Goal: Information Seeking & Learning: Learn about a topic

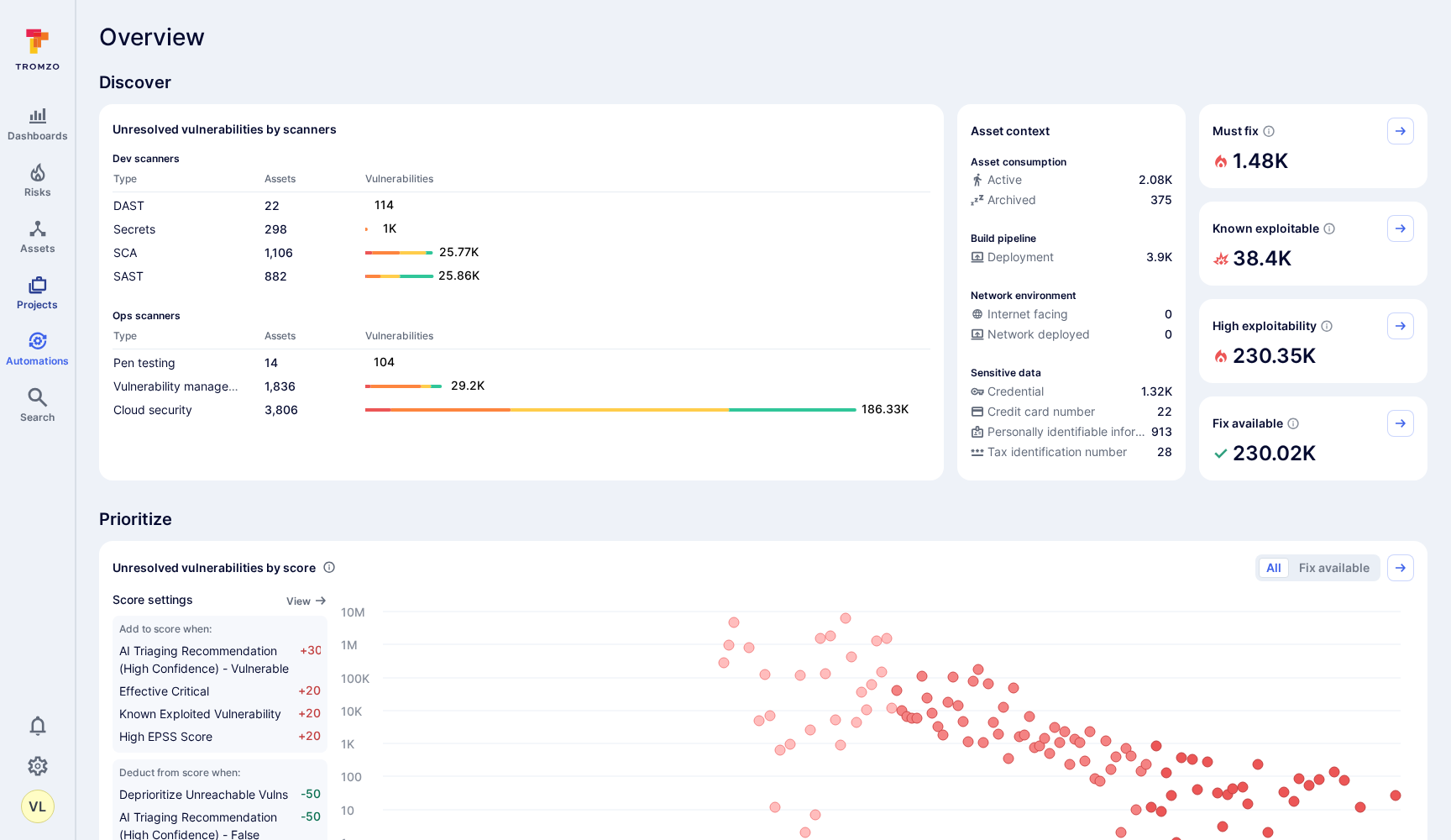
click at [41, 294] on icon "Projects" at bounding box center [37, 284] width 20 height 20
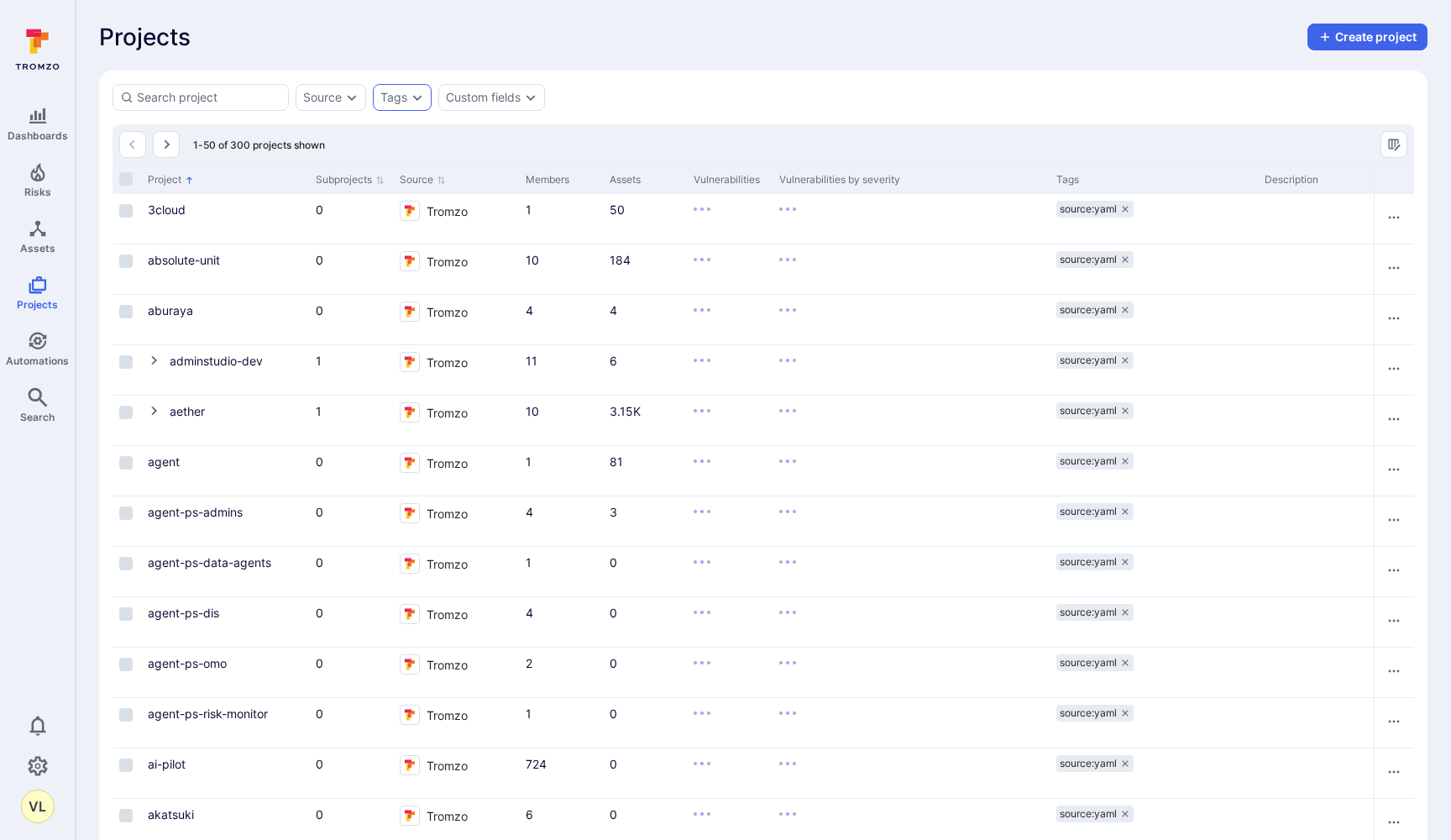
click at [387, 98] on div "Tags" at bounding box center [394, 98] width 27 height 13
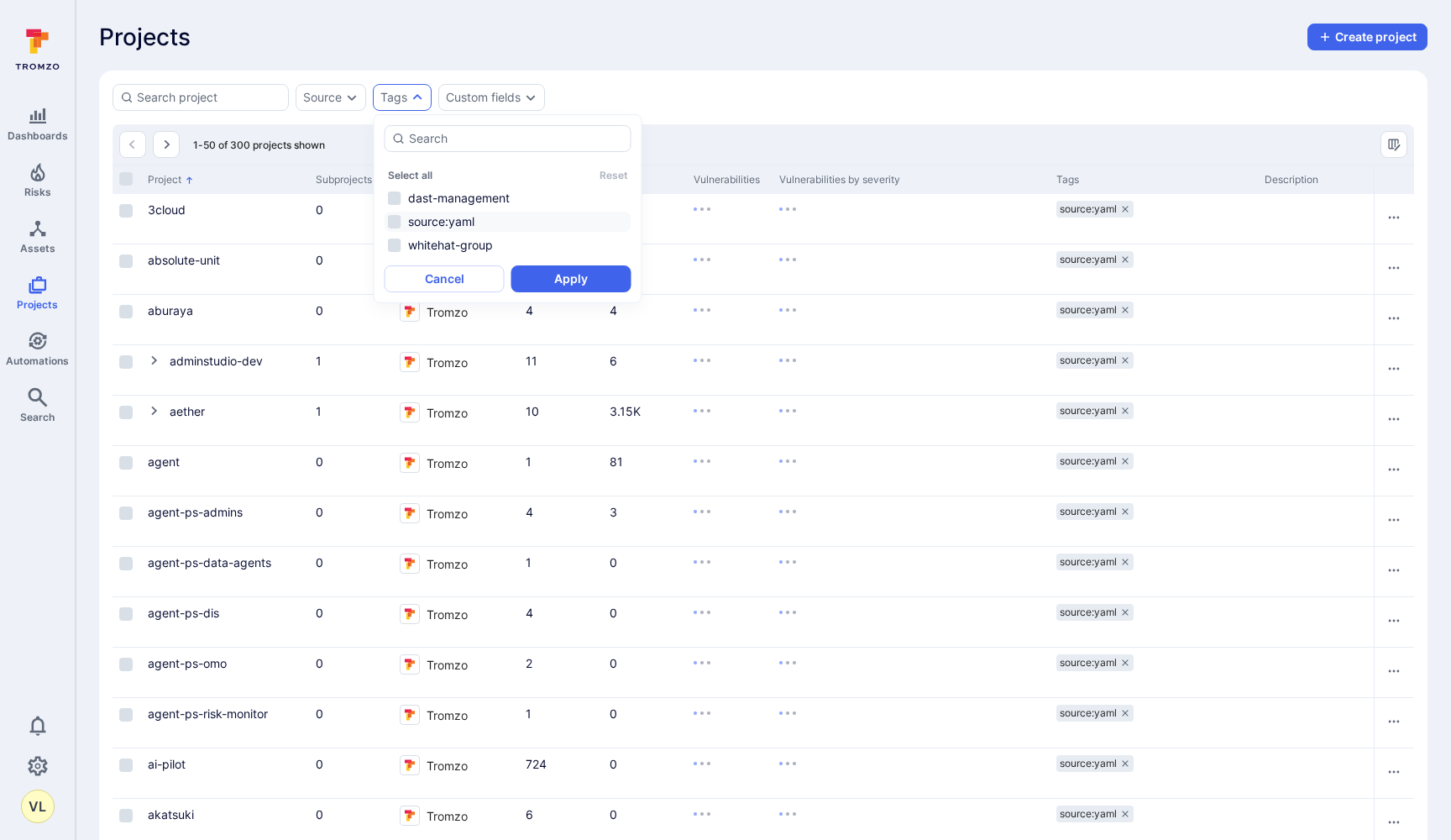
click at [397, 214] on li "source:yaml" at bounding box center [508, 221] width 247 height 20
click at [529, 274] on button "Apply" at bounding box center [571, 278] width 120 height 27
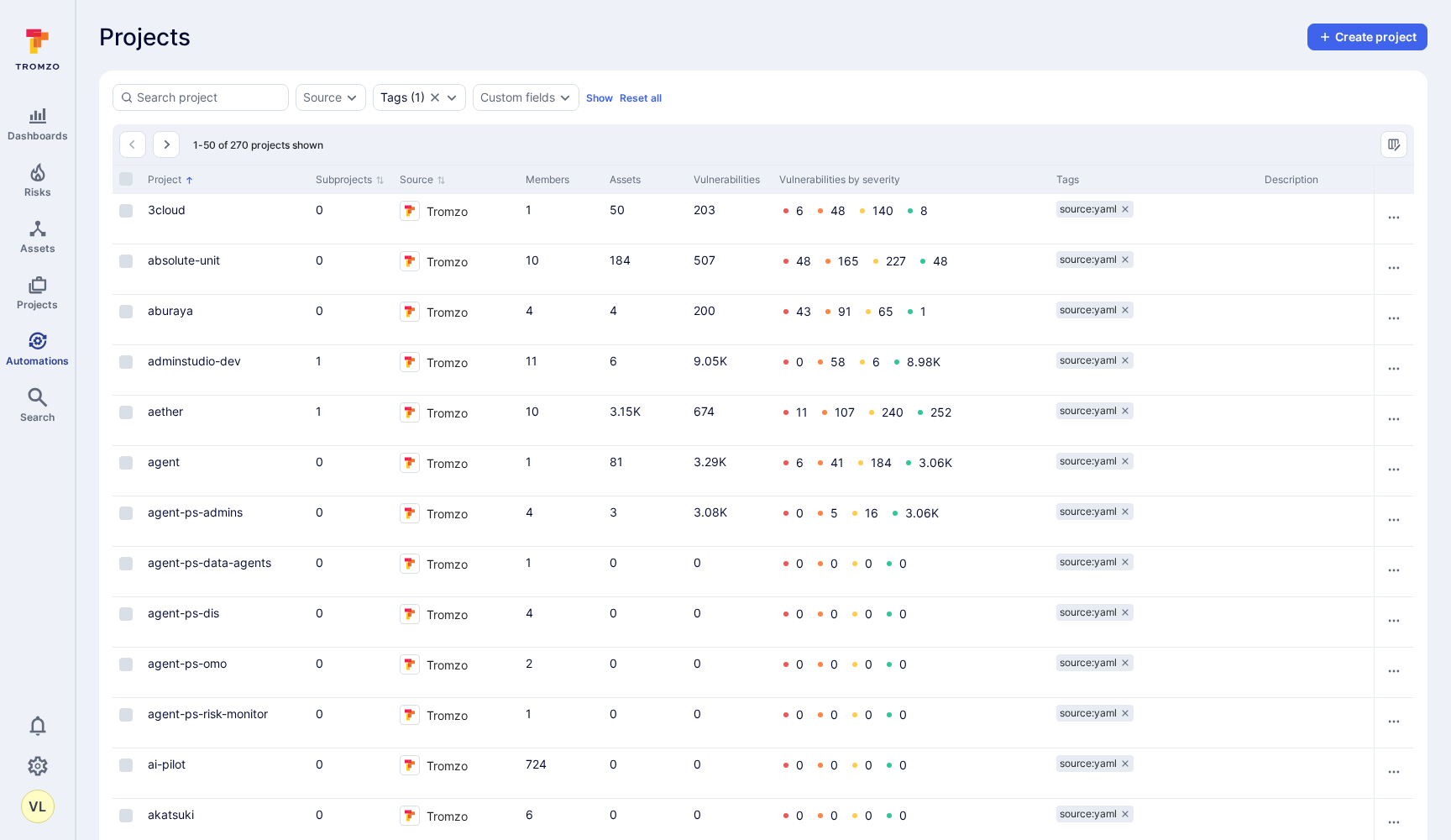
click at [23, 343] on link "Automations" at bounding box center [37, 349] width 75 height 49
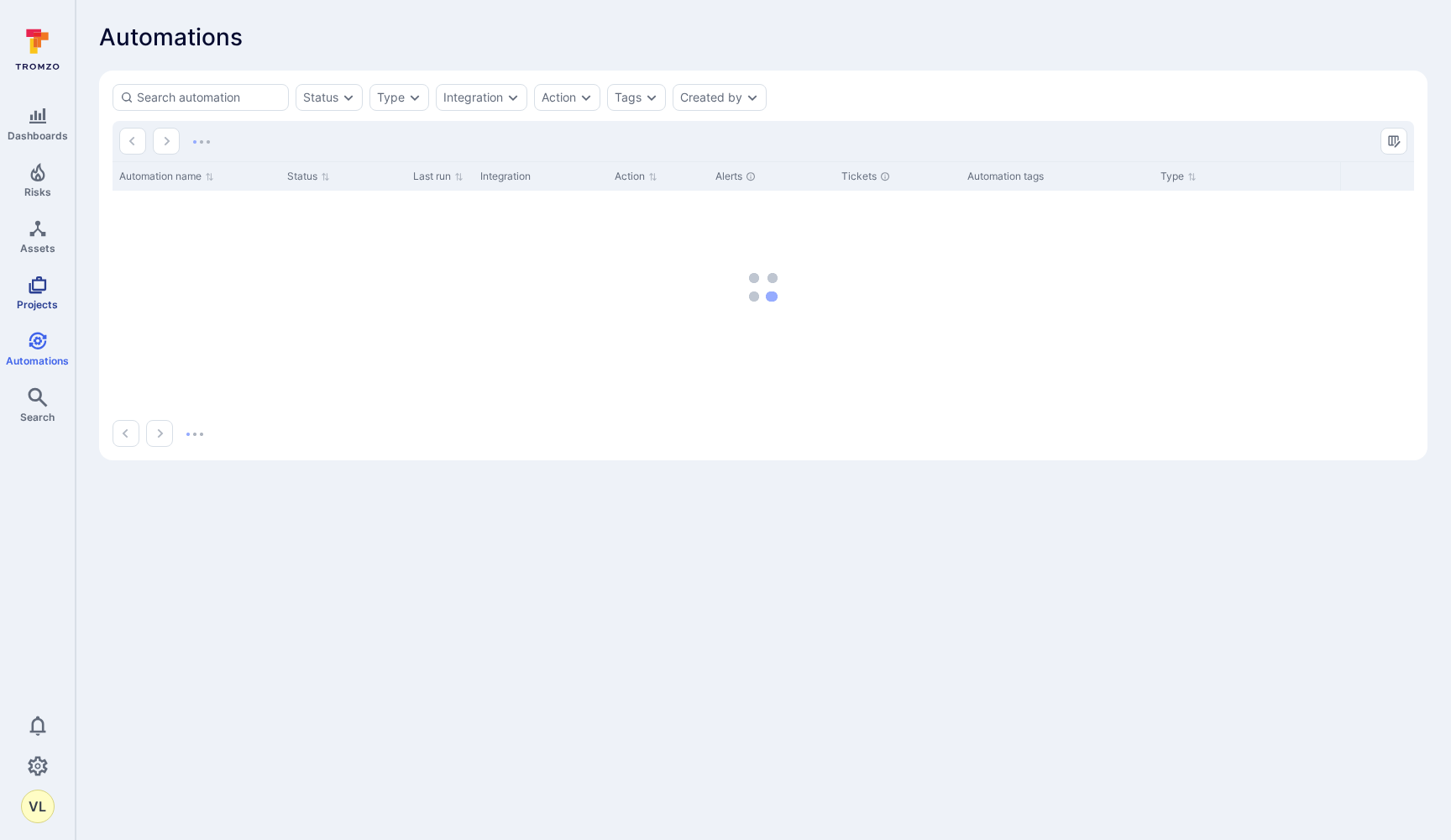
click at [26, 299] on span "Projects" at bounding box center [37, 304] width 41 height 12
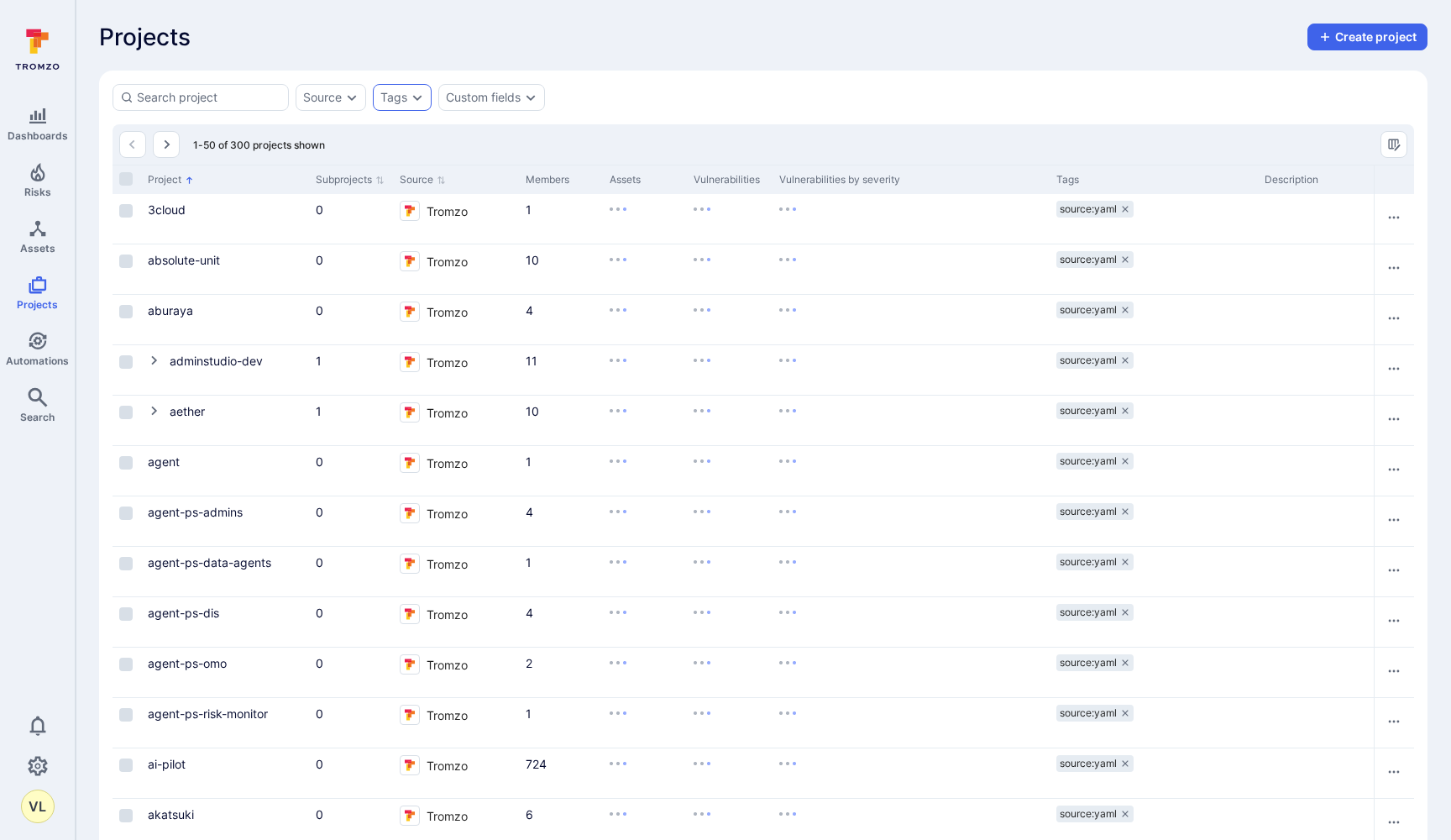
click at [397, 94] on div "Tags" at bounding box center [394, 98] width 27 height 13
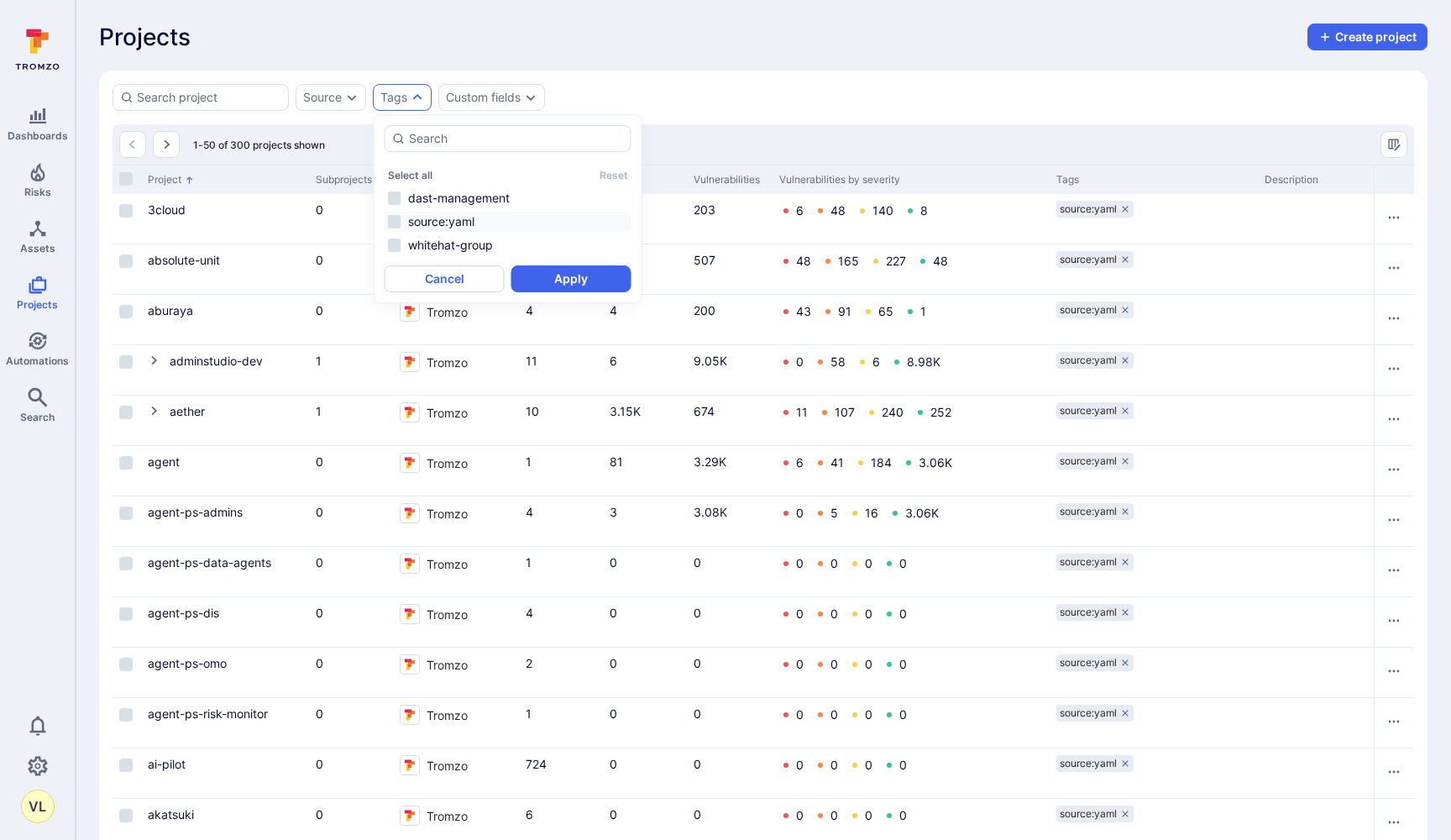
click at [398, 222] on li "source:yaml" at bounding box center [508, 221] width 247 height 20
click at [516, 278] on button "Apply" at bounding box center [571, 278] width 120 height 27
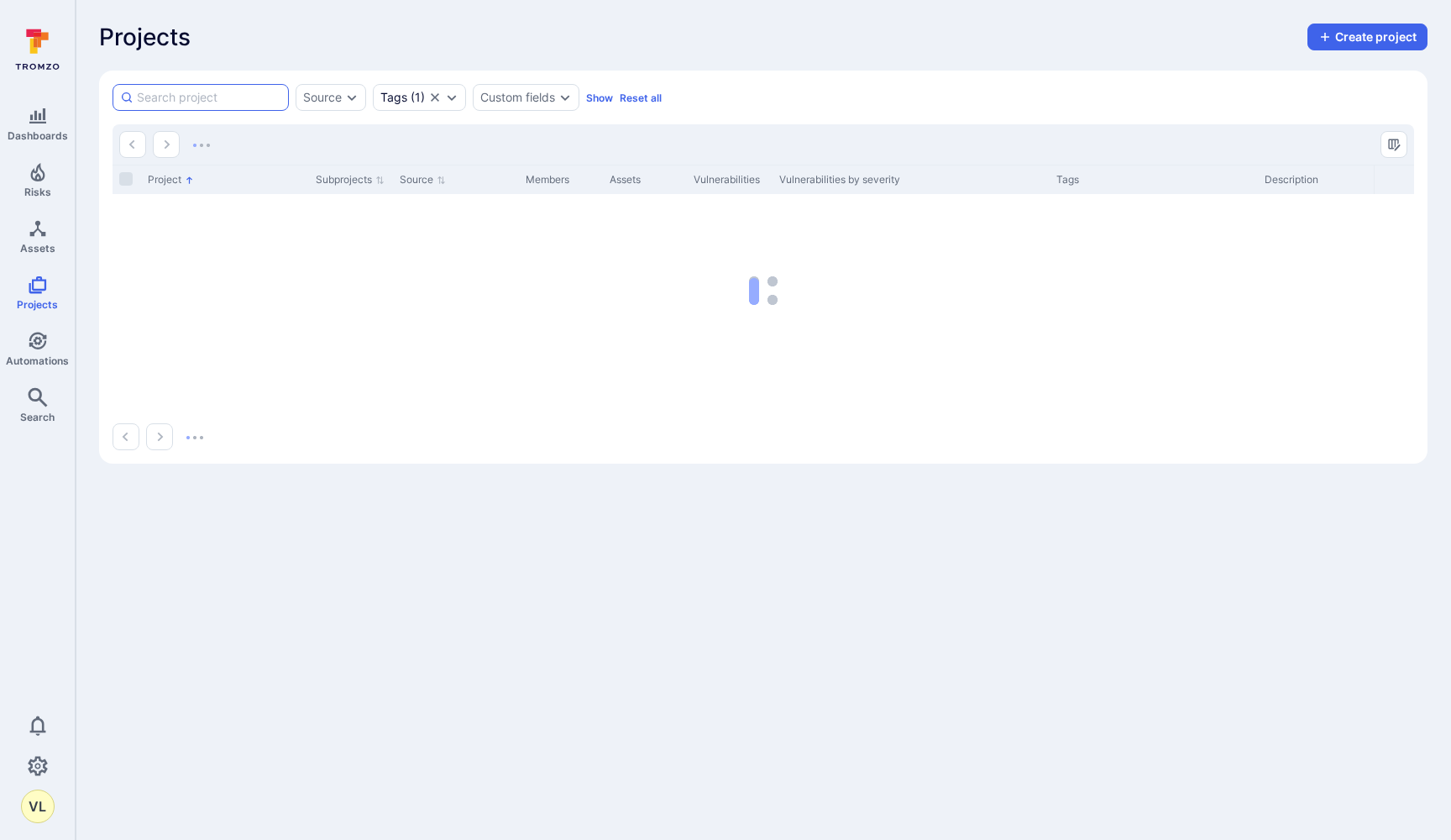
click at [206, 99] on input at bounding box center [209, 98] width 145 height 17
type input "osm"
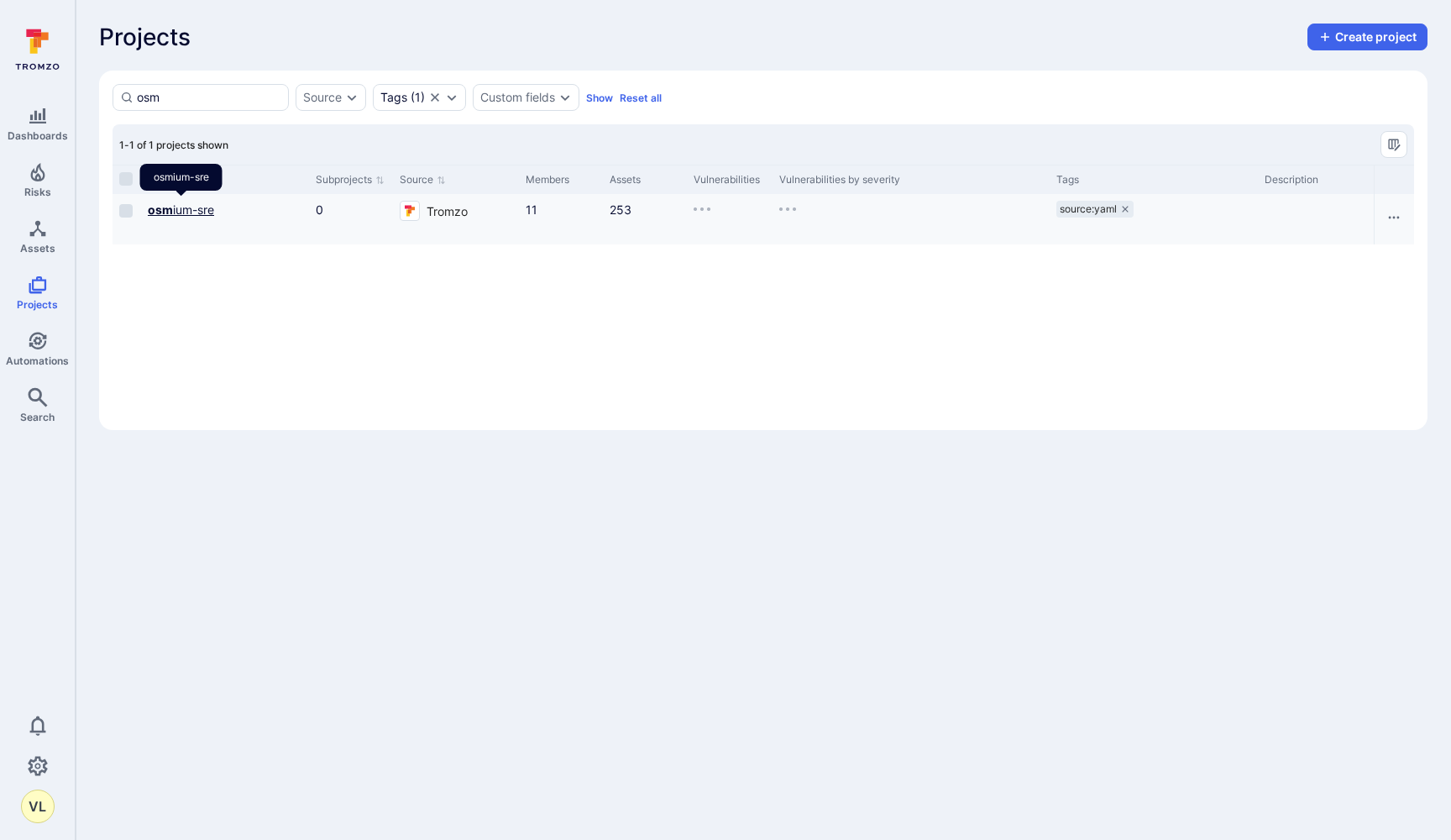
click at [152, 216] on b "osm" at bounding box center [160, 209] width 26 height 14
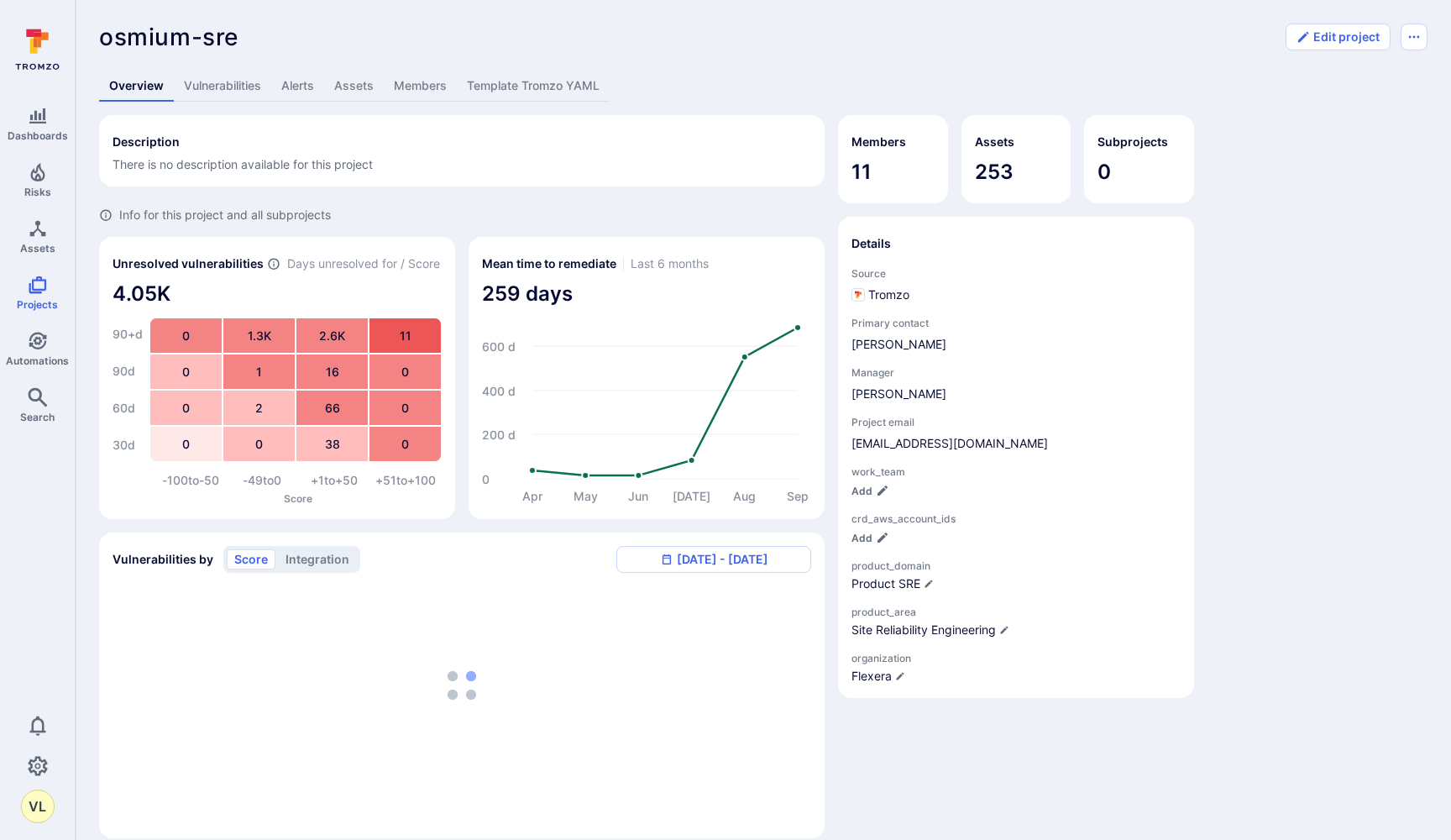
click at [289, 89] on link "Alerts" at bounding box center [297, 85] width 53 height 31
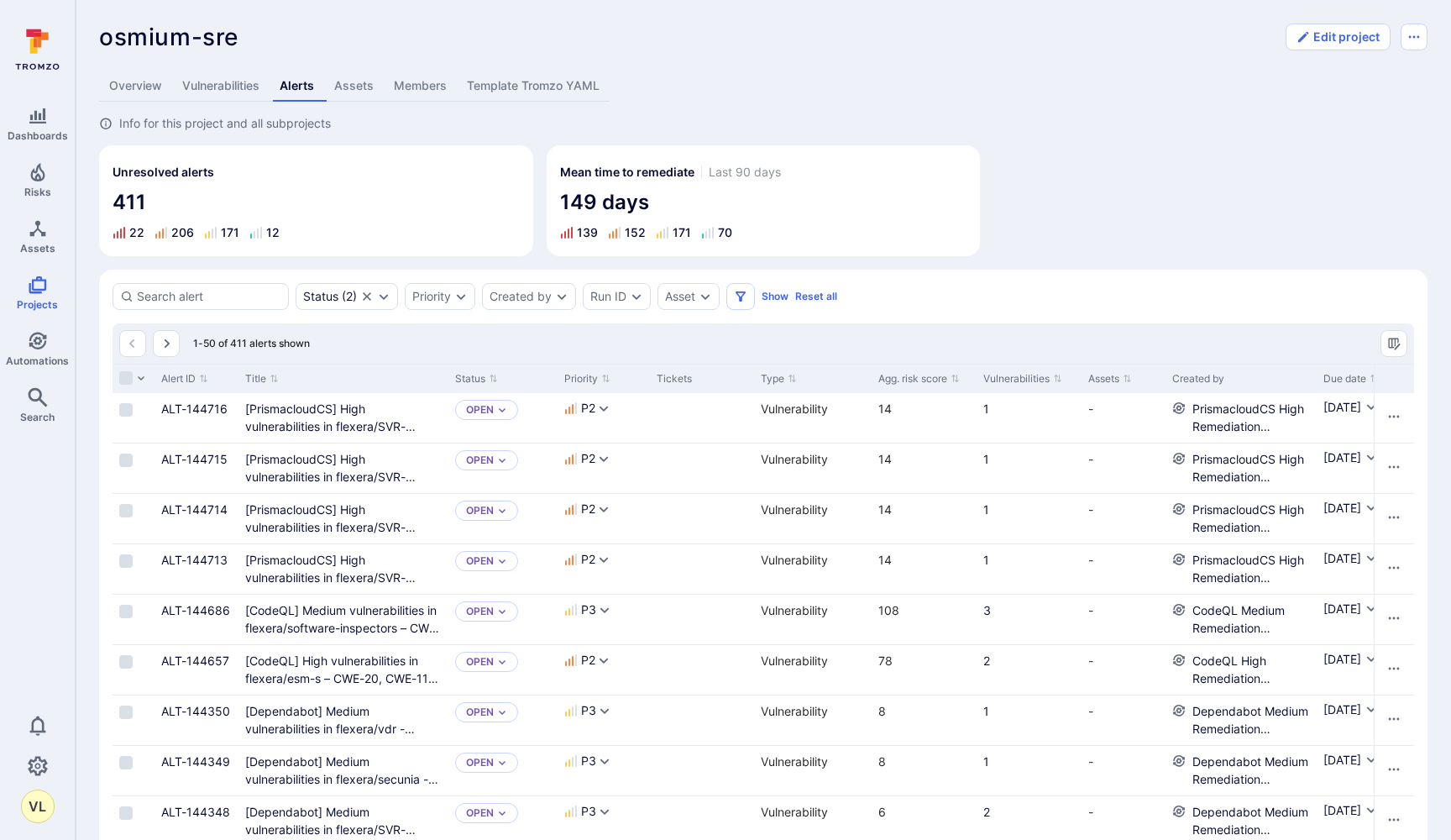
click at [140, 86] on link "Overview" at bounding box center [135, 85] width 73 height 31
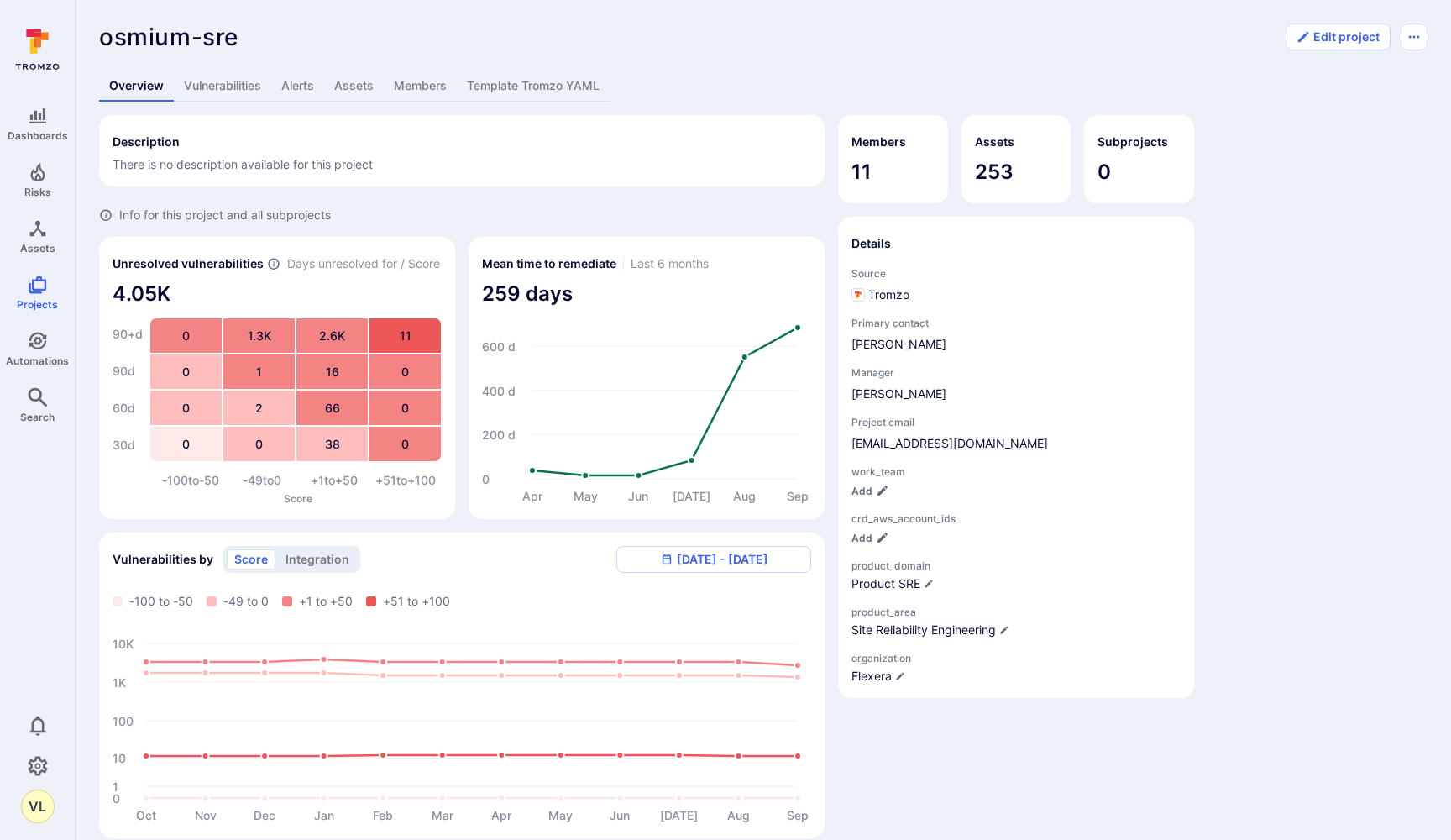
click at [204, 81] on link "Vulnerabilities" at bounding box center [223, 85] width 98 height 31
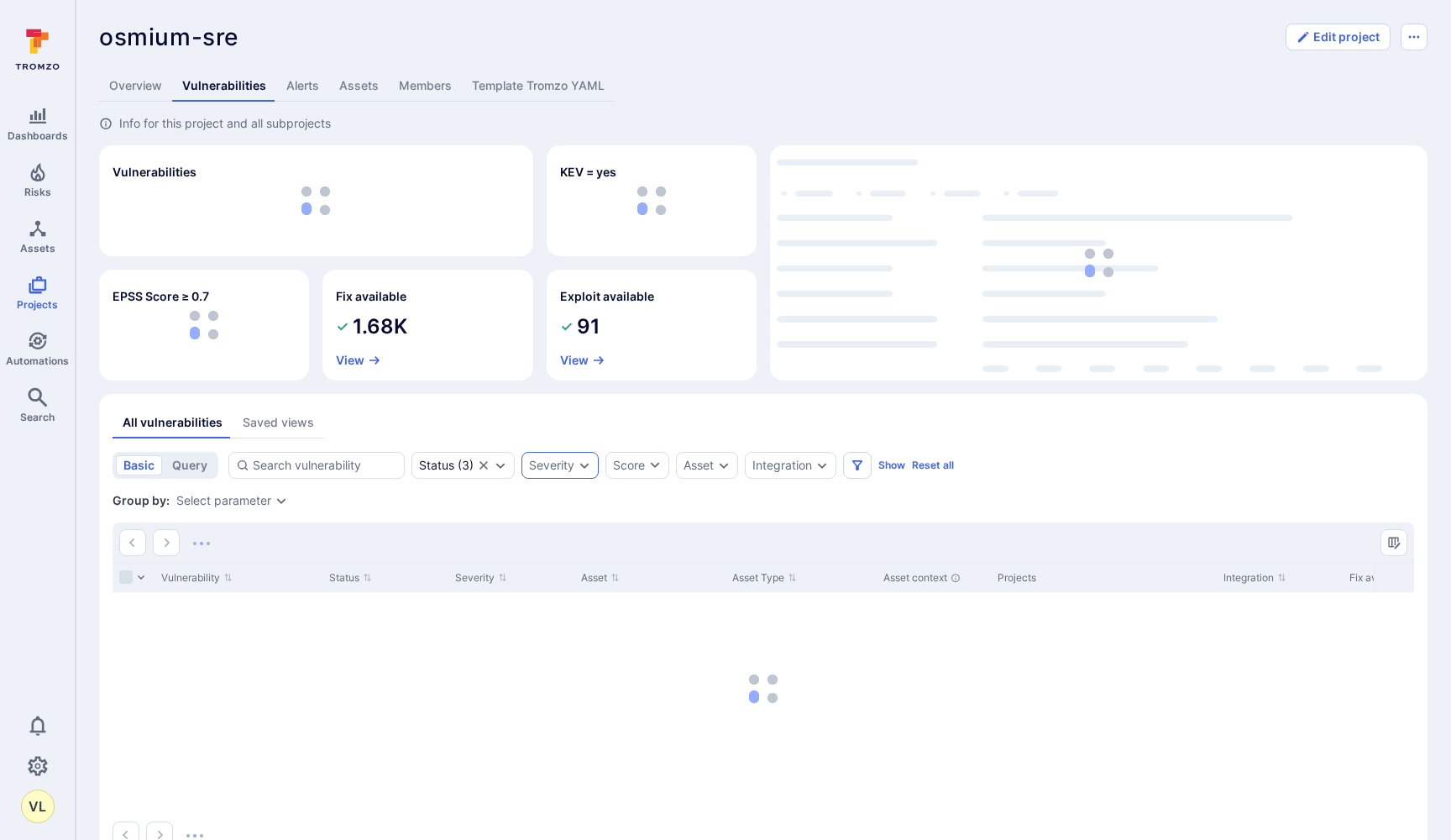
click at [539, 464] on div "Severity" at bounding box center [552, 465] width 45 height 13
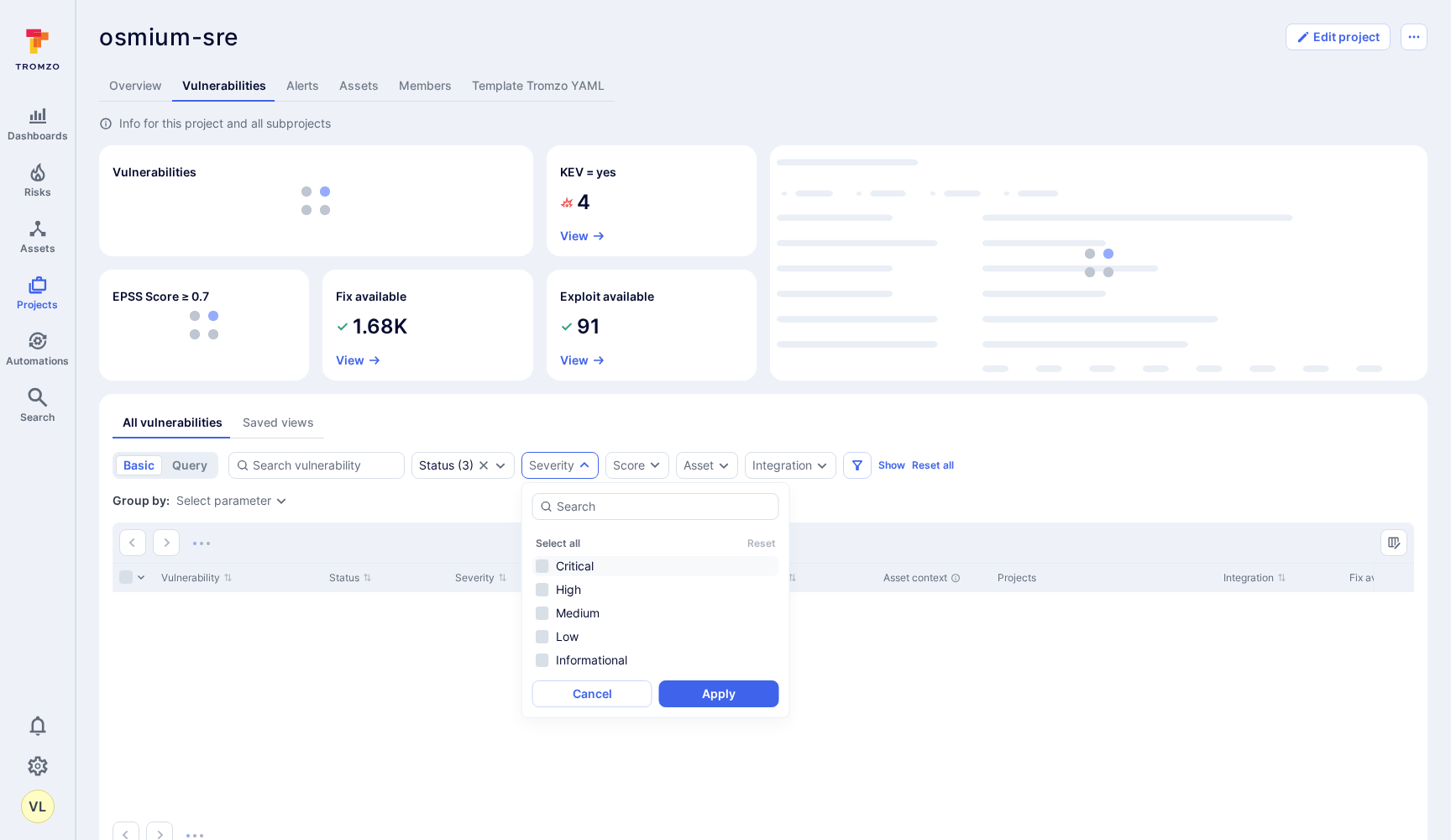
click at [546, 562] on li "Critical" at bounding box center [655, 565] width 247 height 20
click at [685, 688] on button "Apply" at bounding box center [719, 693] width 120 height 27
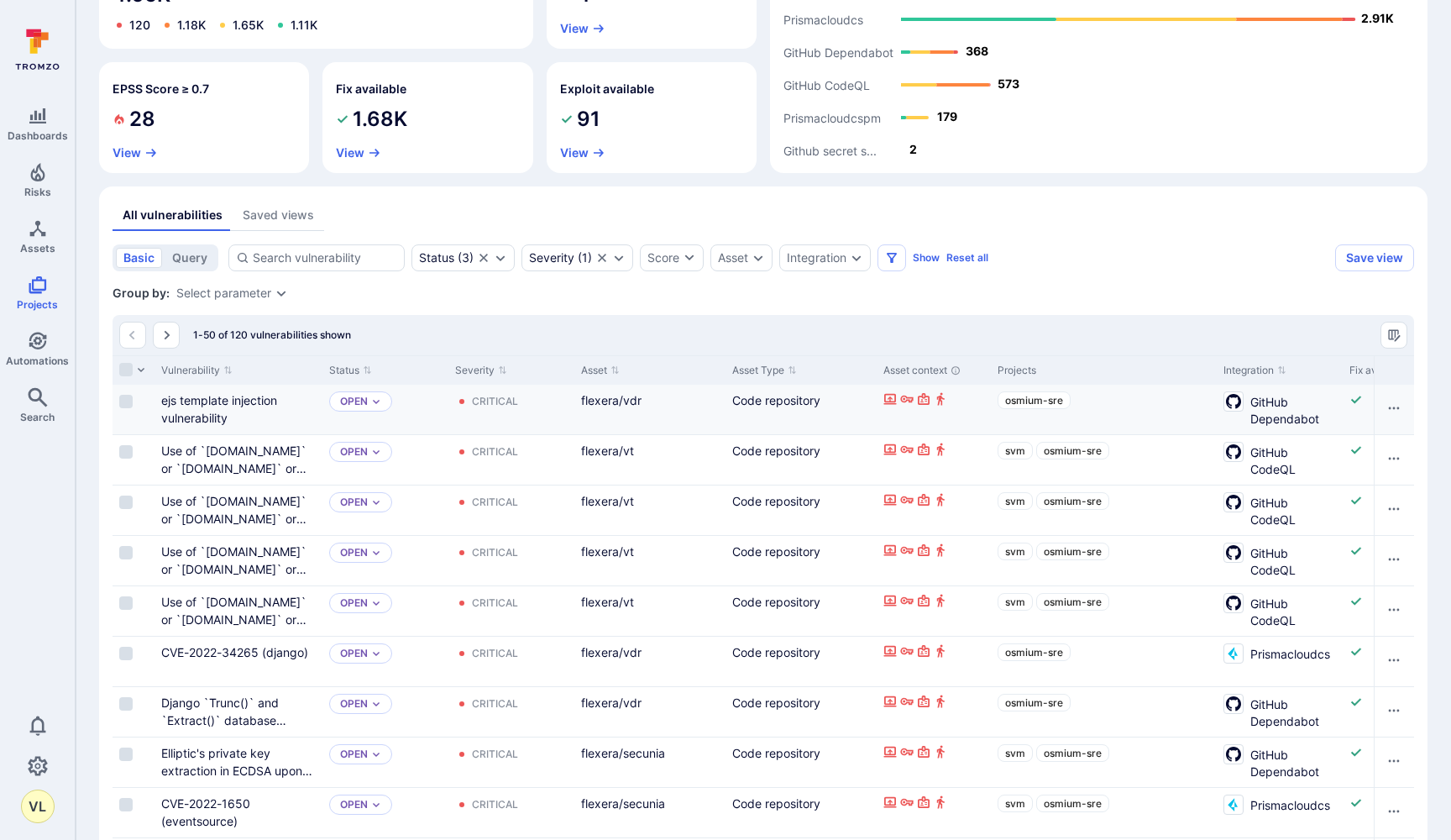
scroll to position [219, 0]
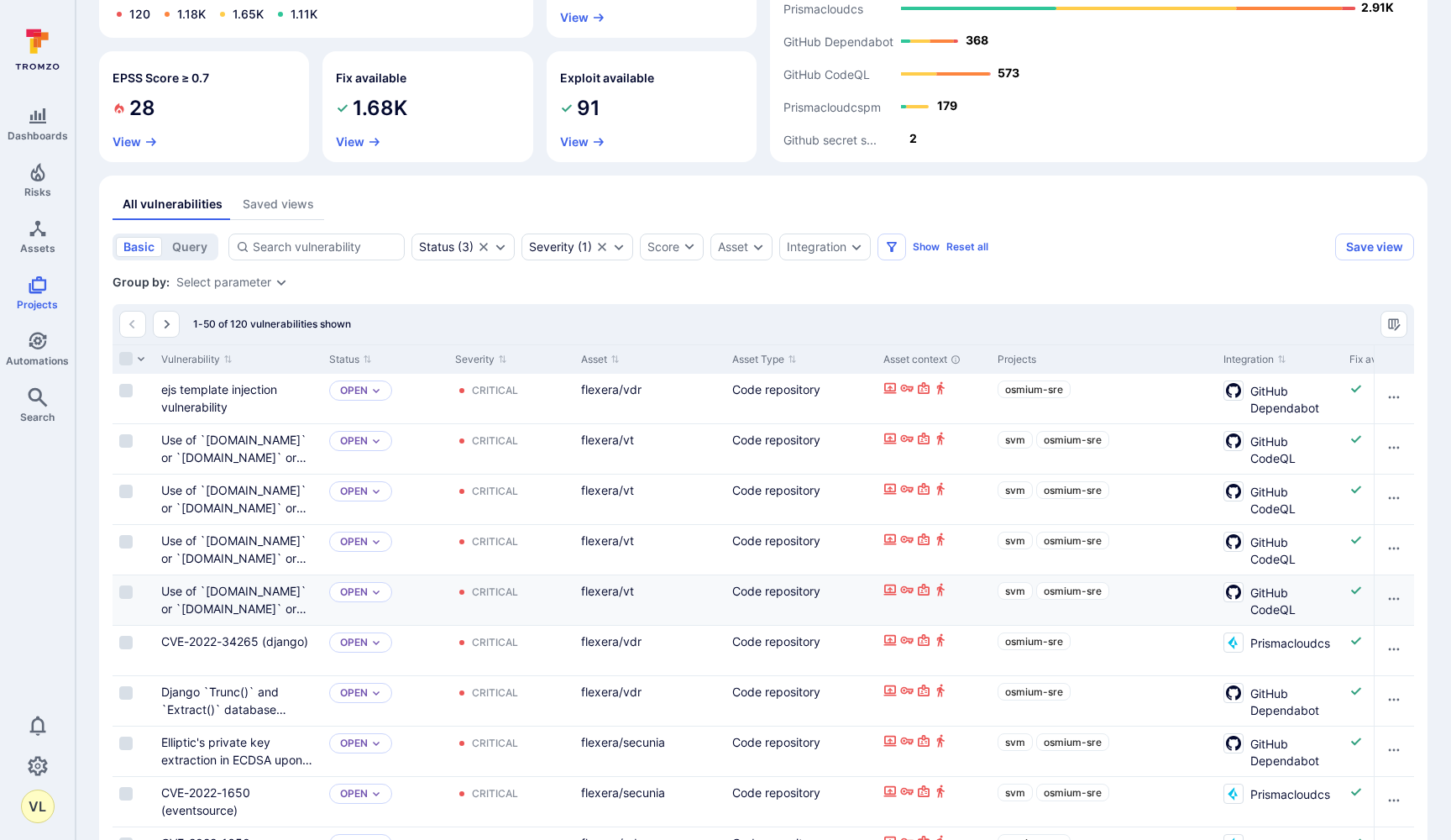
click at [850, 248] on div "Integration" at bounding box center [825, 247] width 92 height 27
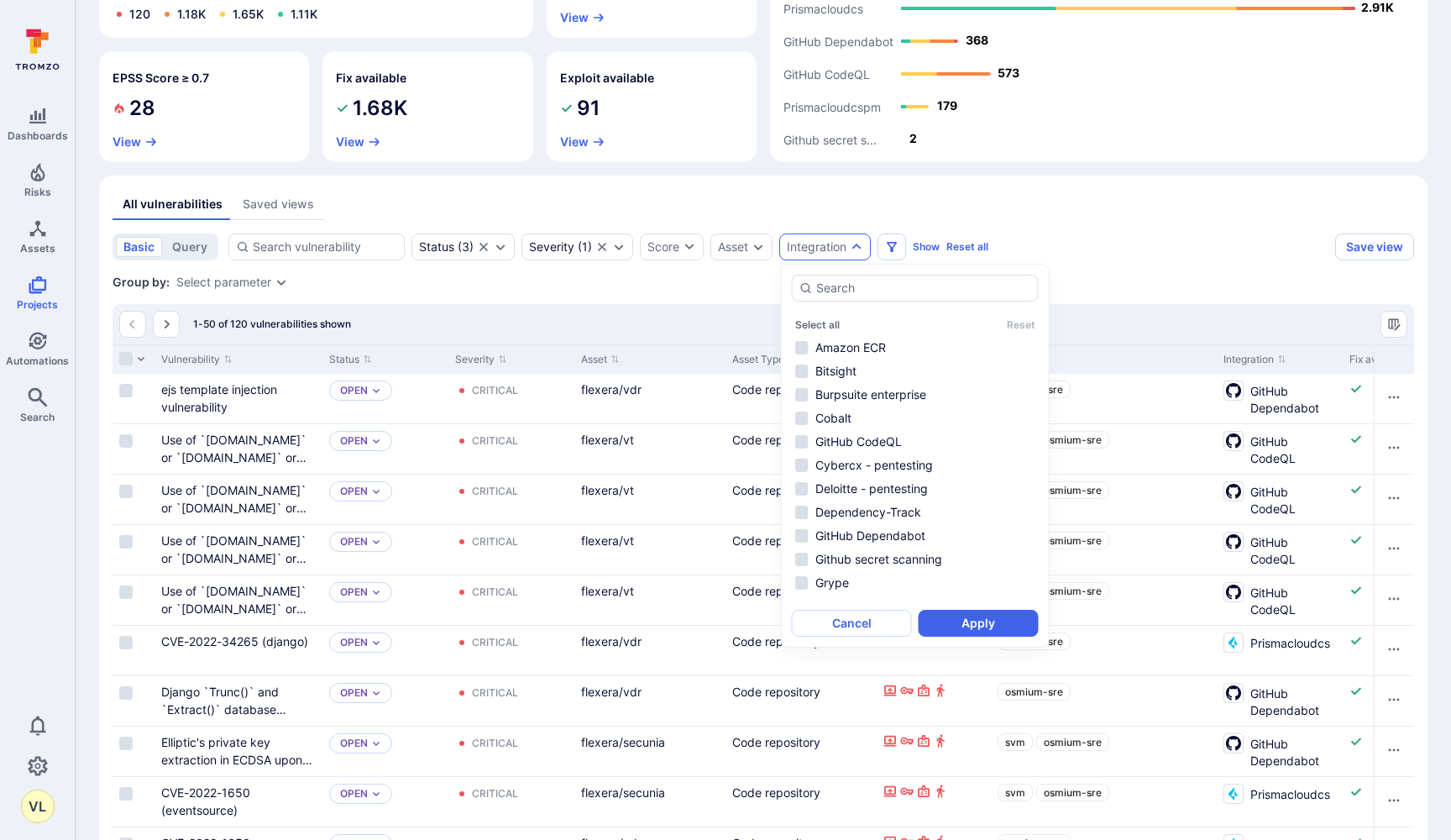
click at [1111, 213] on div "All vulnerabilities Saved views" at bounding box center [763, 205] width 1302 height 31
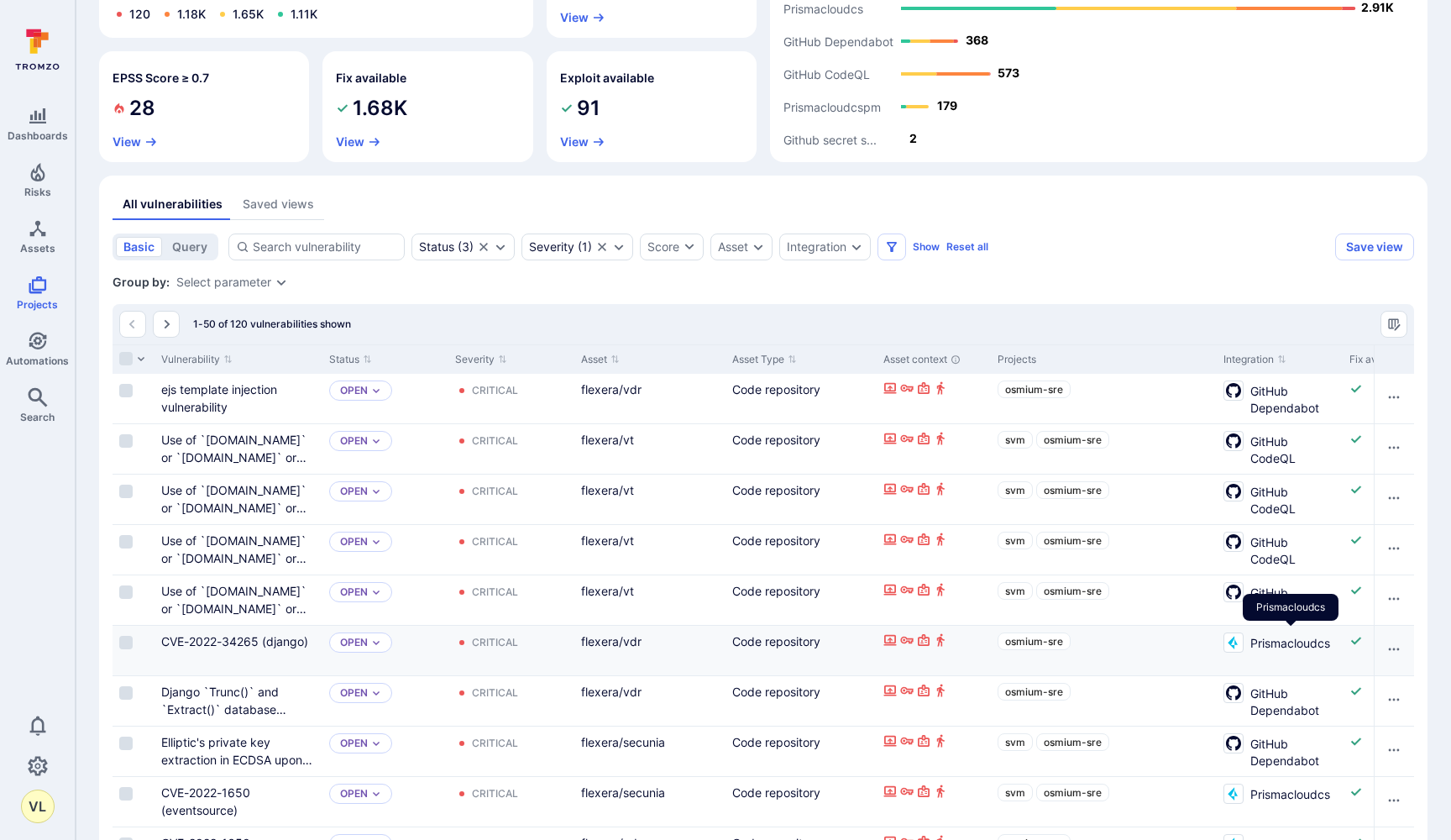
click at [1275, 639] on span "Prismacloudcs" at bounding box center [1290, 642] width 80 height 19
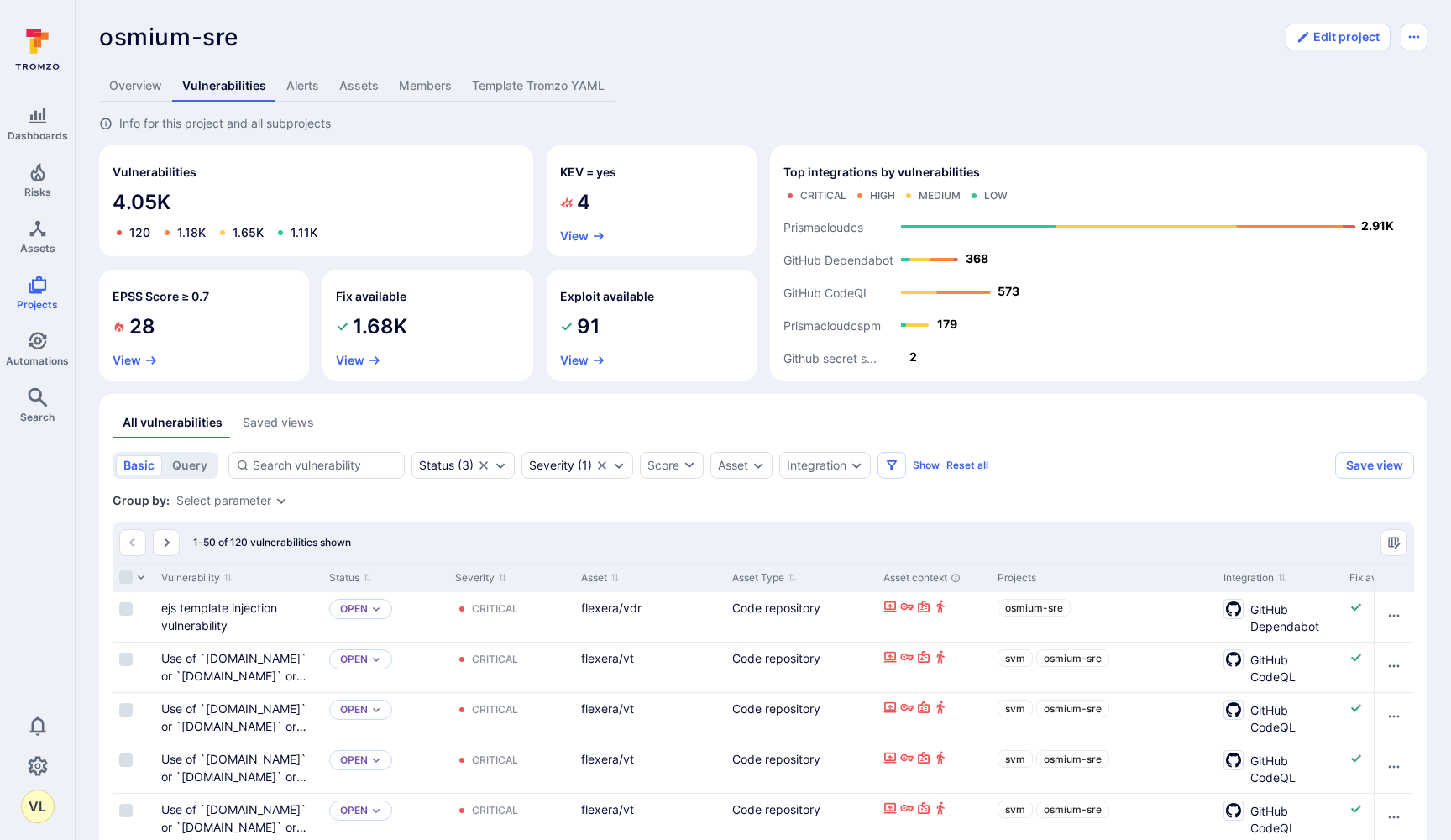
scroll to position [0, 0]
click at [809, 470] on div "Integration" at bounding box center [816, 465] width 60 height 13
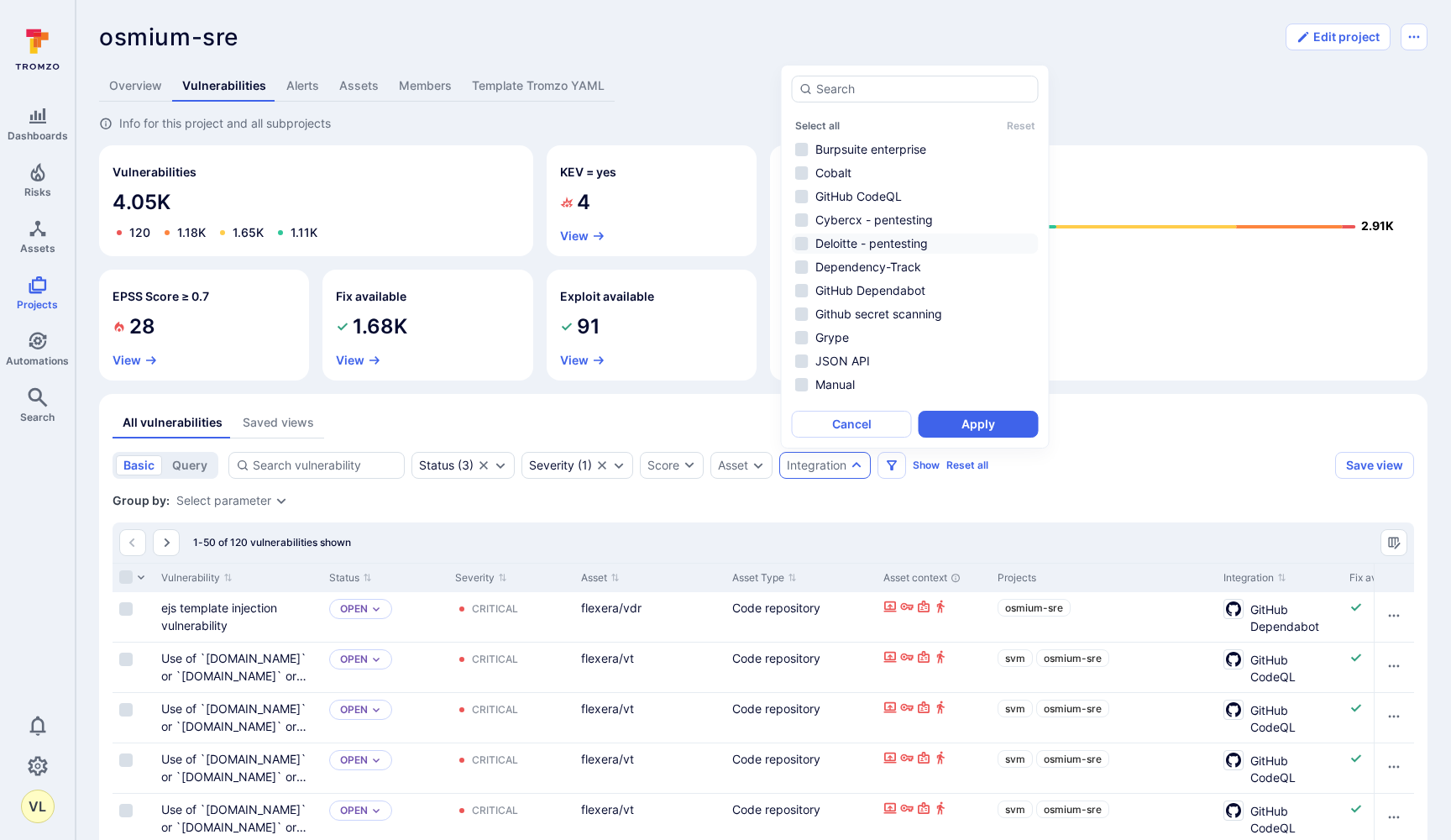
scroll to position [71, 0]
click at [803, 265] on li "GitHub Dependabot" at bounding box center [915, 265] width 247 height 20
click at [959, 417] on button "Apply" at bounding box center [978, 424] width 120 height 27
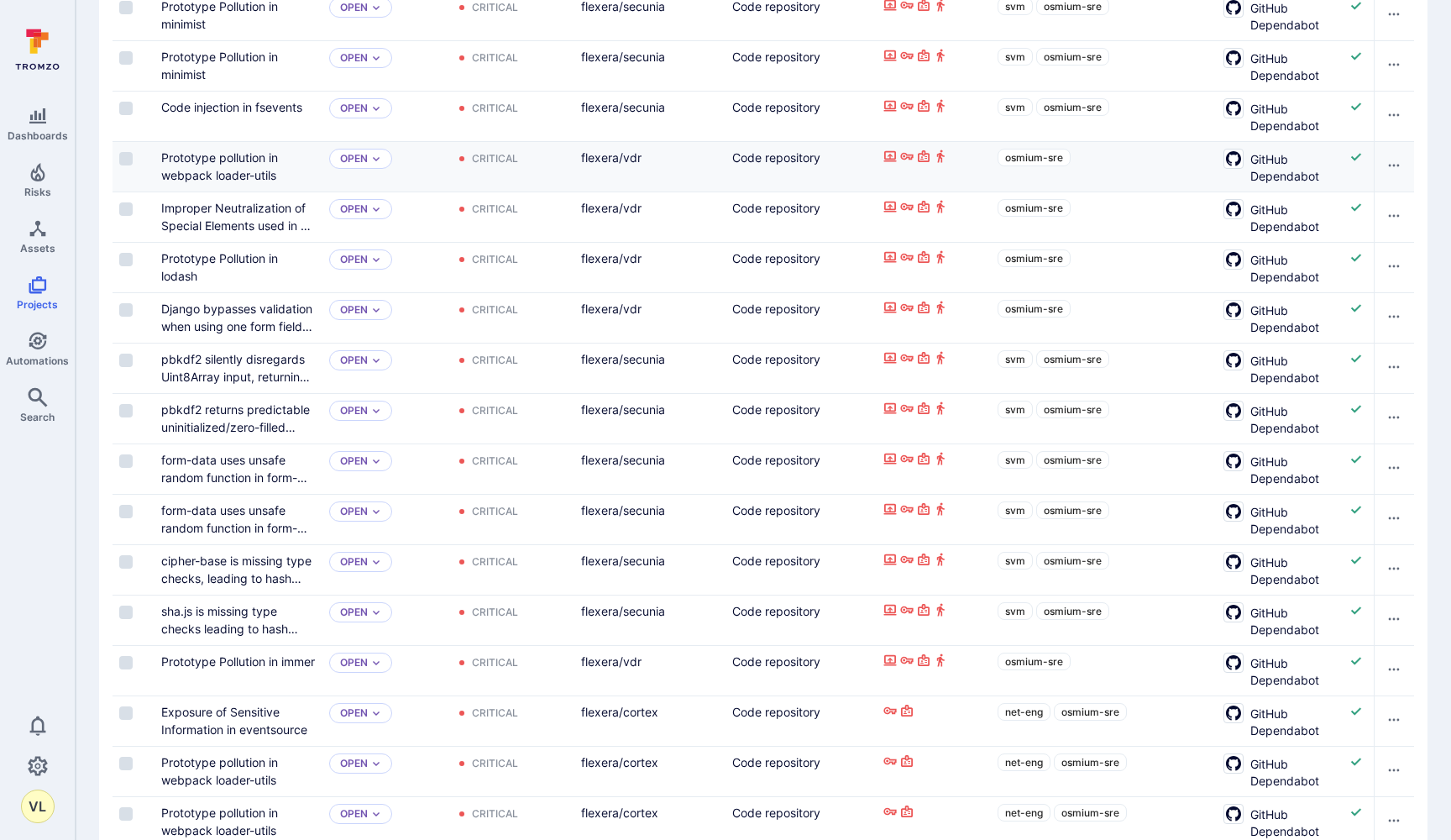
scroll to position [956, 0]
click at [197, 414] on link "pbkdf2 returns predictable uninitialized/zero-filled memory for non-normalized …" at bounding box center [237, 434] width 152 height 67
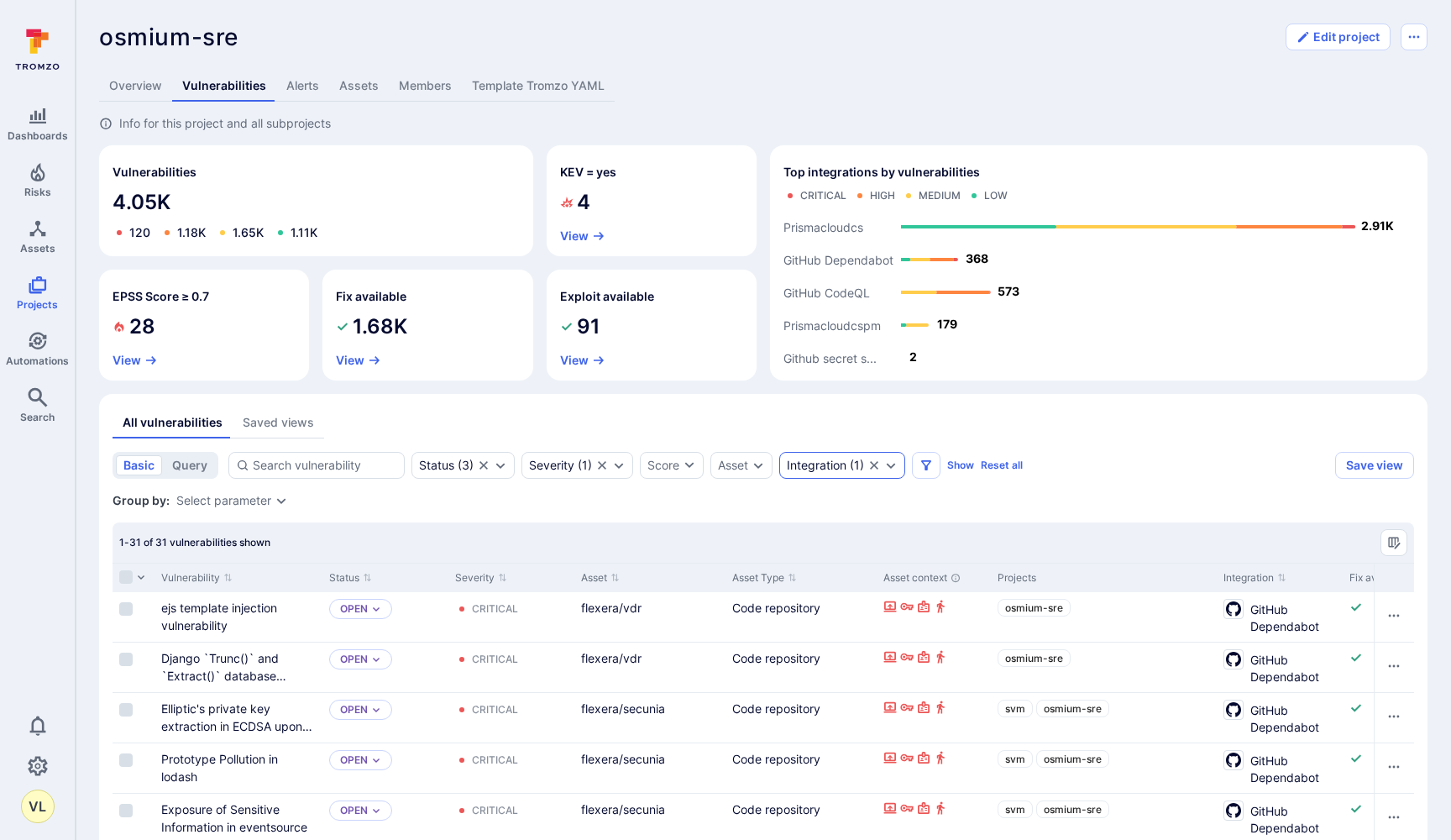
click at [855, 470] on div "Integration ( 1 )" at bounding box center [826, 465] width 78 height 13
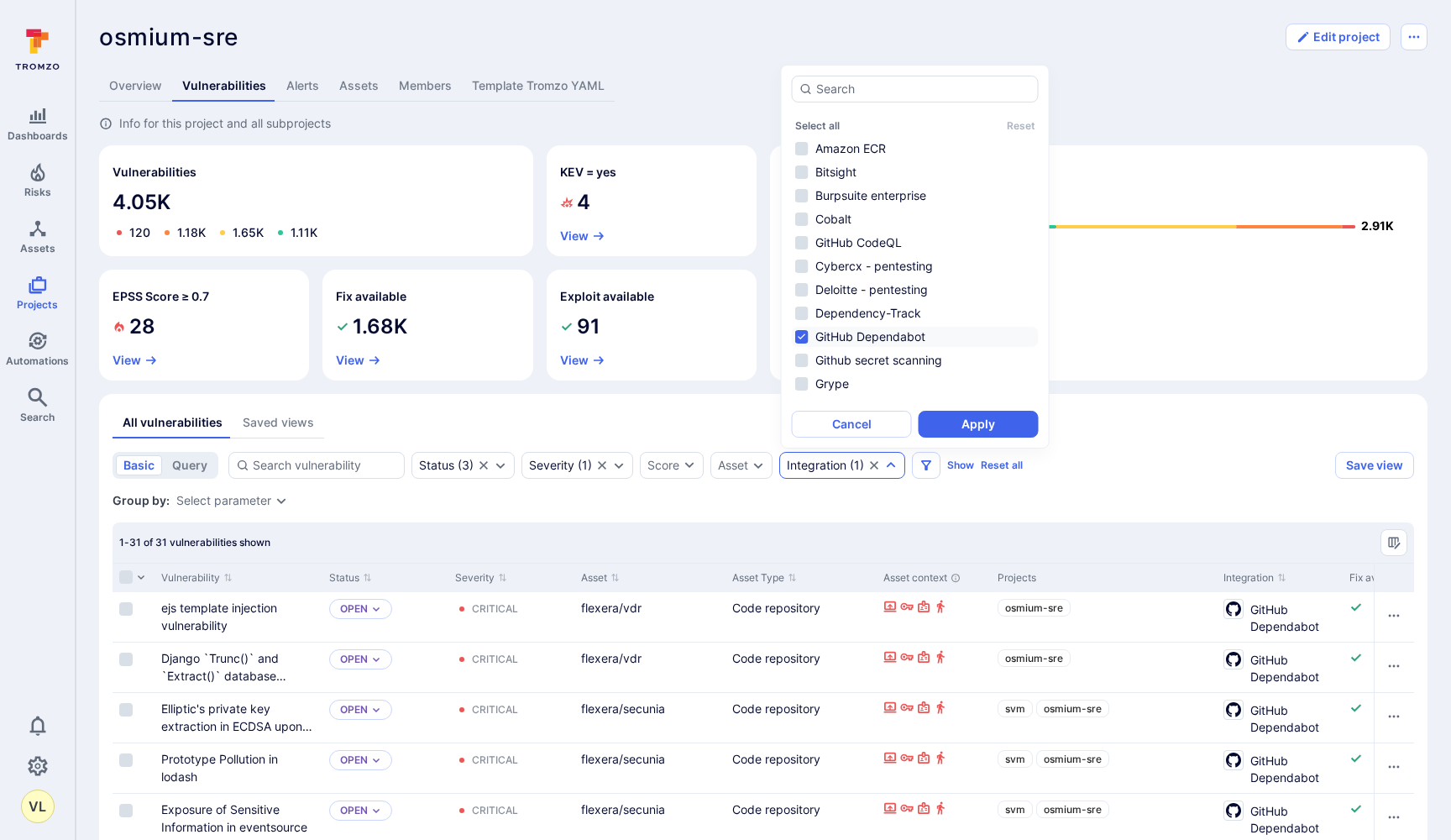
click at [800, 332] on li "GitHub Dependabot" at bounding box center [915, 336] width 247 height 20
click at [933, 422] on button "Apply" at bounding box center [978, 424] width 120 height 27
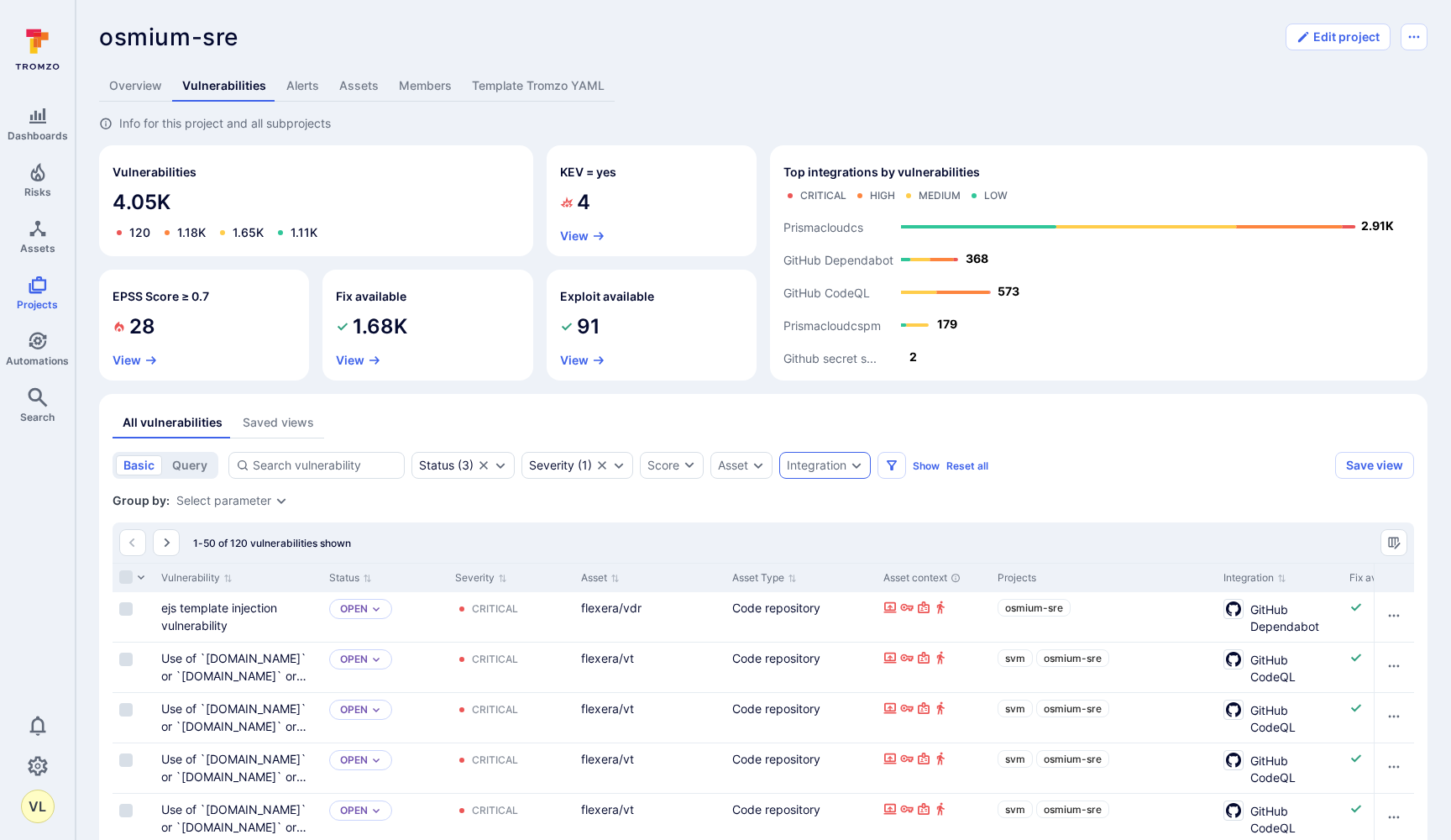
click at [847, 463] on div "Integration" at bounding box center [816, 465] width 60 height 13
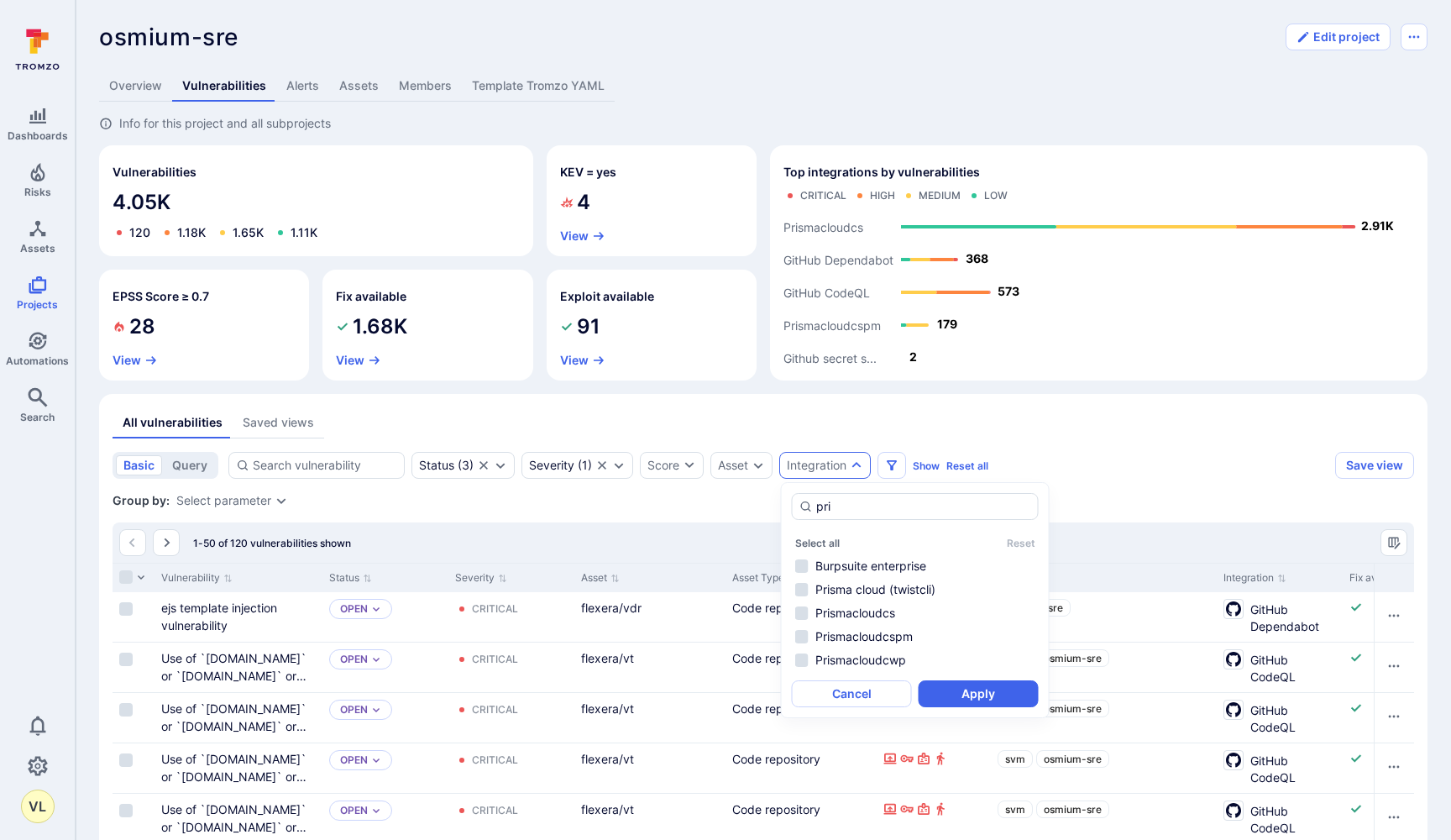
type input "pris"
click at [802, 612] on li "Prismacloudcs" at bounding box center [915, 613] width 247 height 20
click at [979, 698] on button "Apply" at bounding box center [978, 693] width 120 height 27
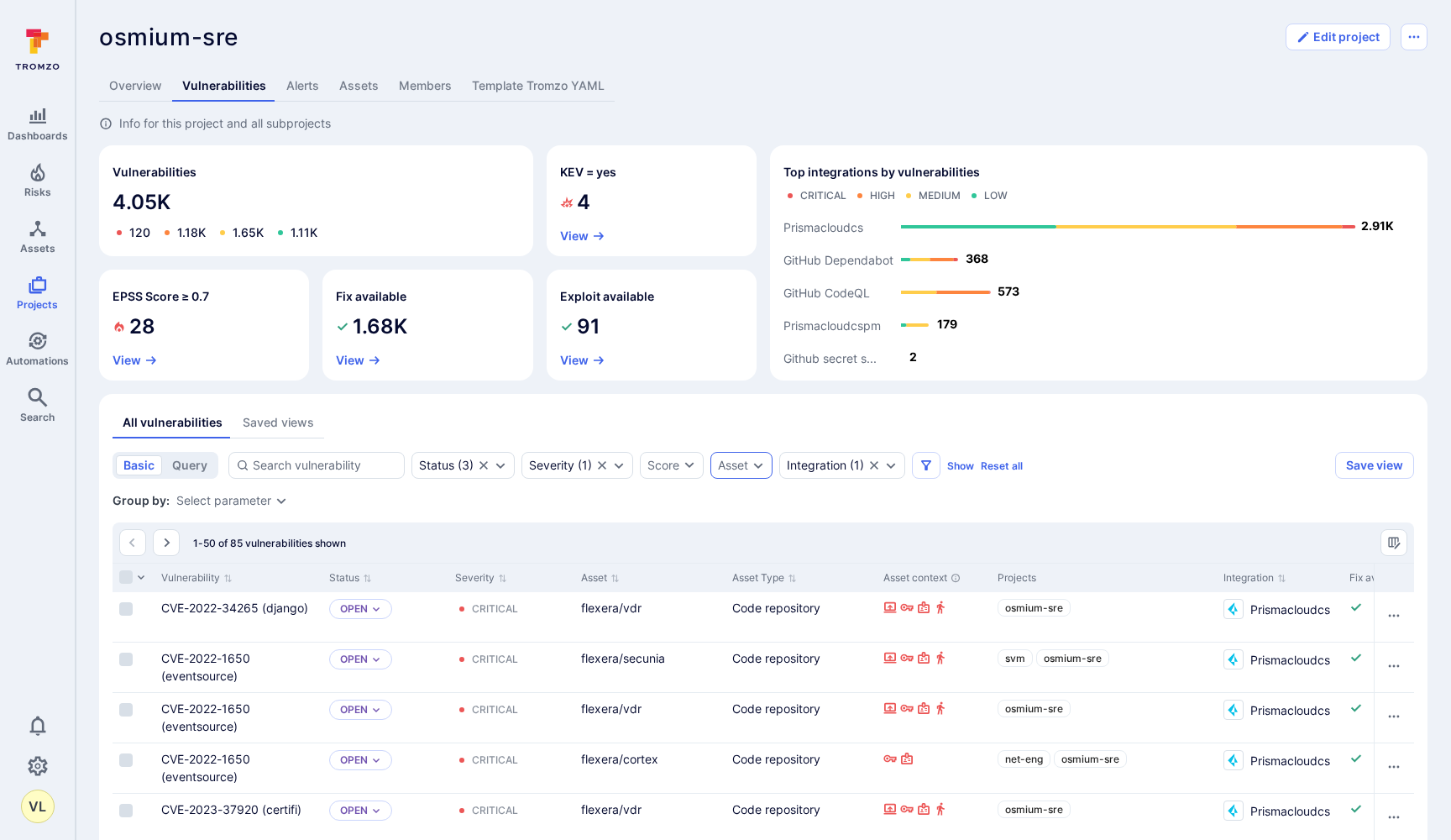
click at [724, 467] on div "Asset" at bounding box center [733, 465] width 30 height 13
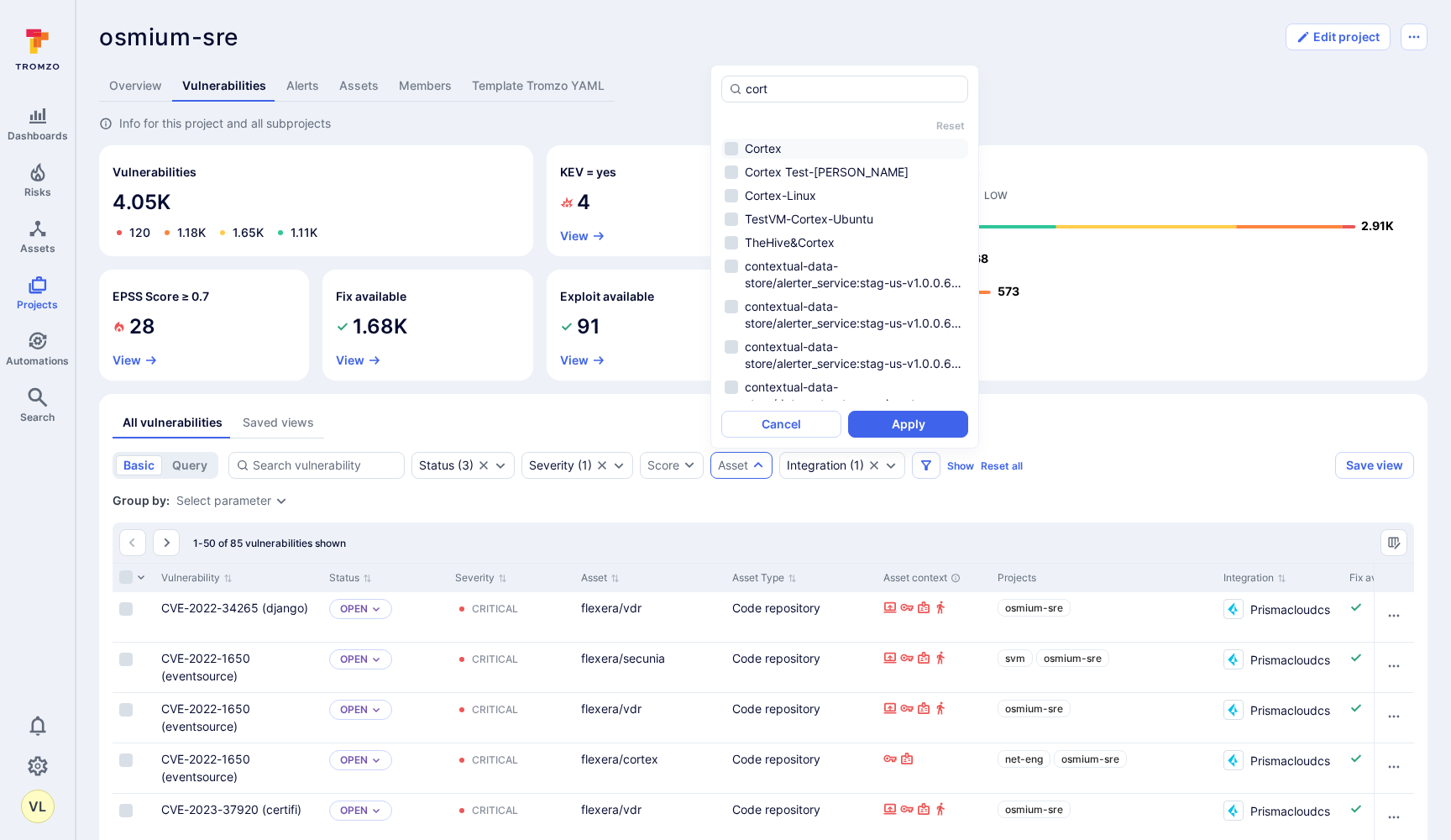
click at [730, 145] on li "Cortex" at bounding box center [845, 148] width 247 height 20
click at [724, 148] on li "Cortex" at bounding box center [845, 148] width 247 height 20
type input "cort"
click at [901, 426] on button "Apply" at bounding box center [908, 424] width 120 height 27
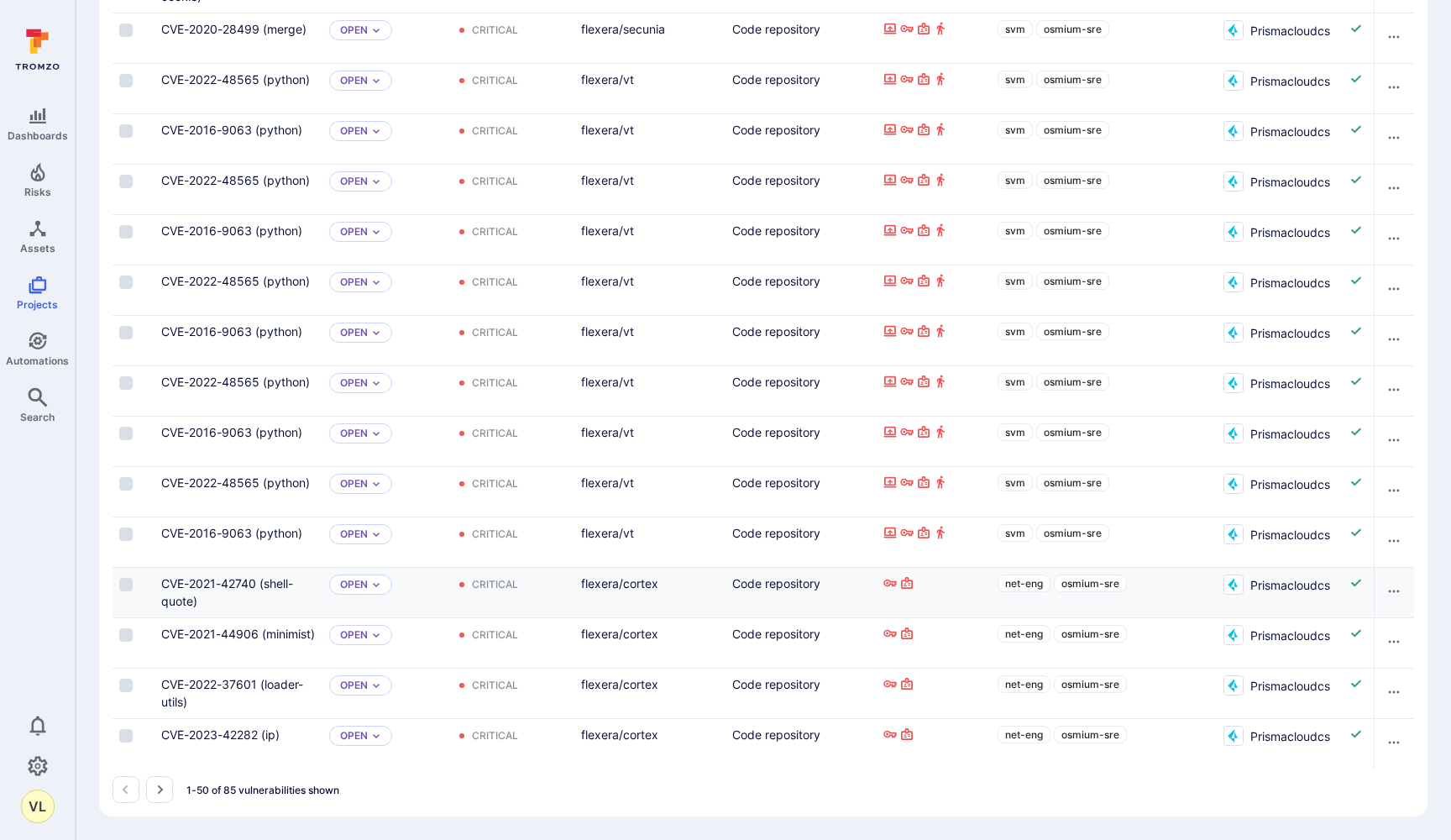
scroll to position [2342, 0]
click at [171, 795] on button "Go to the next page" at bounding box center [159, 789] width 27 height 27
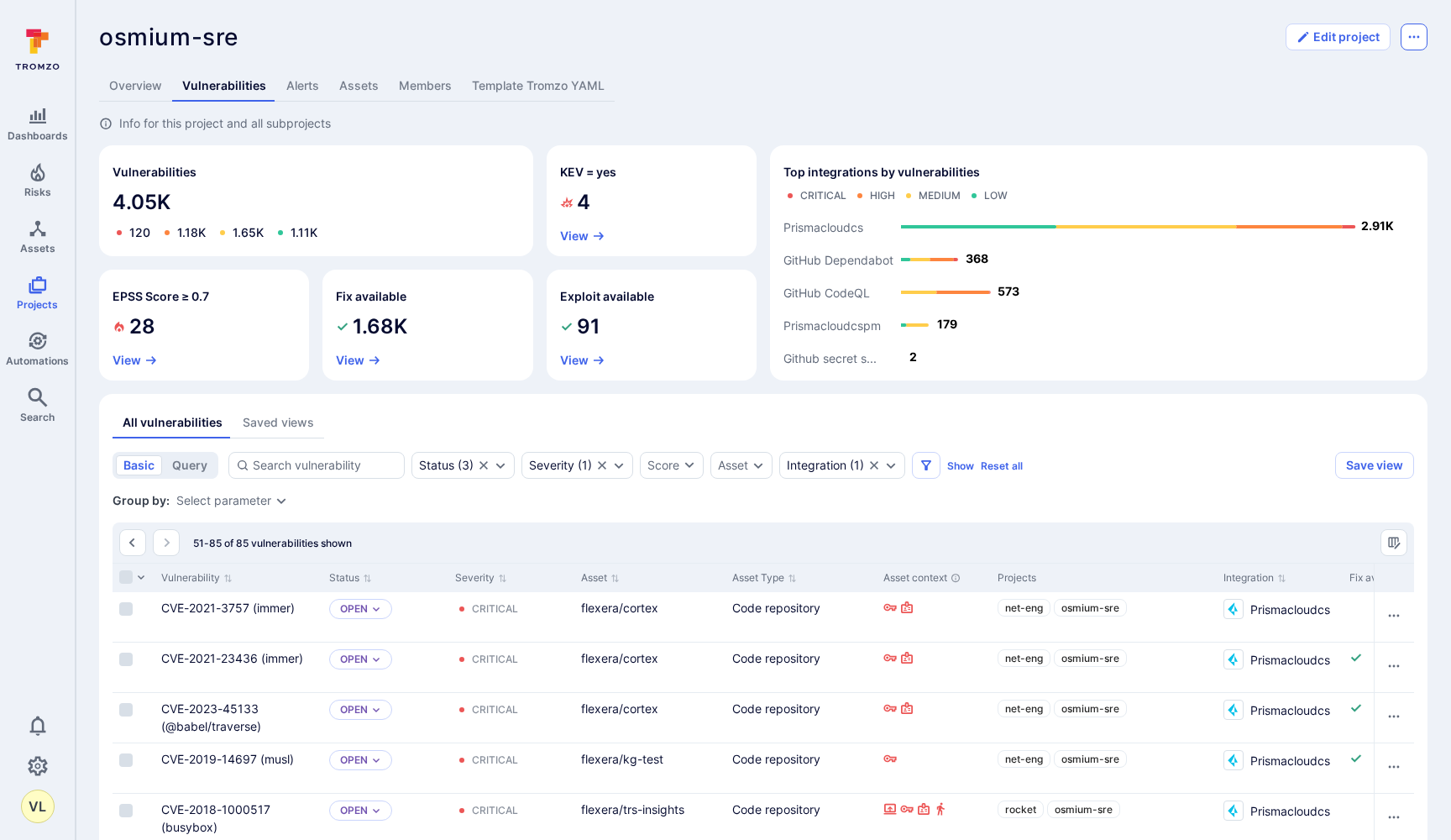
click at [1414, 29] on button "Options menu" at bounding box center [1414, 37] width 27 height 27
click at [1101, 489] on div at bounding box center [726, 420] width 1451 height 840
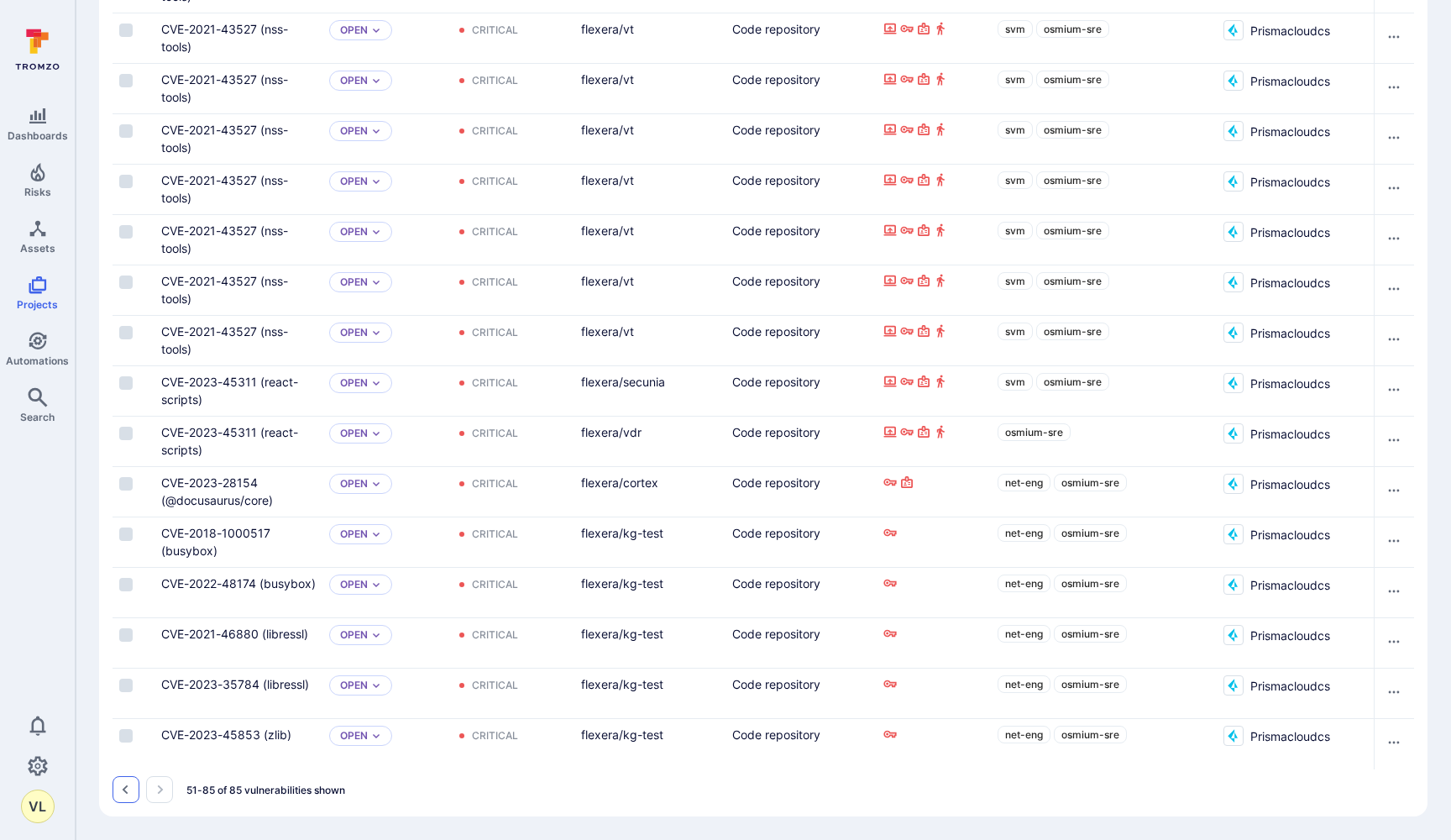
click at [122, 785] on icon "Go to the previous page" at bounding box center [126, 790] width 13 height 13
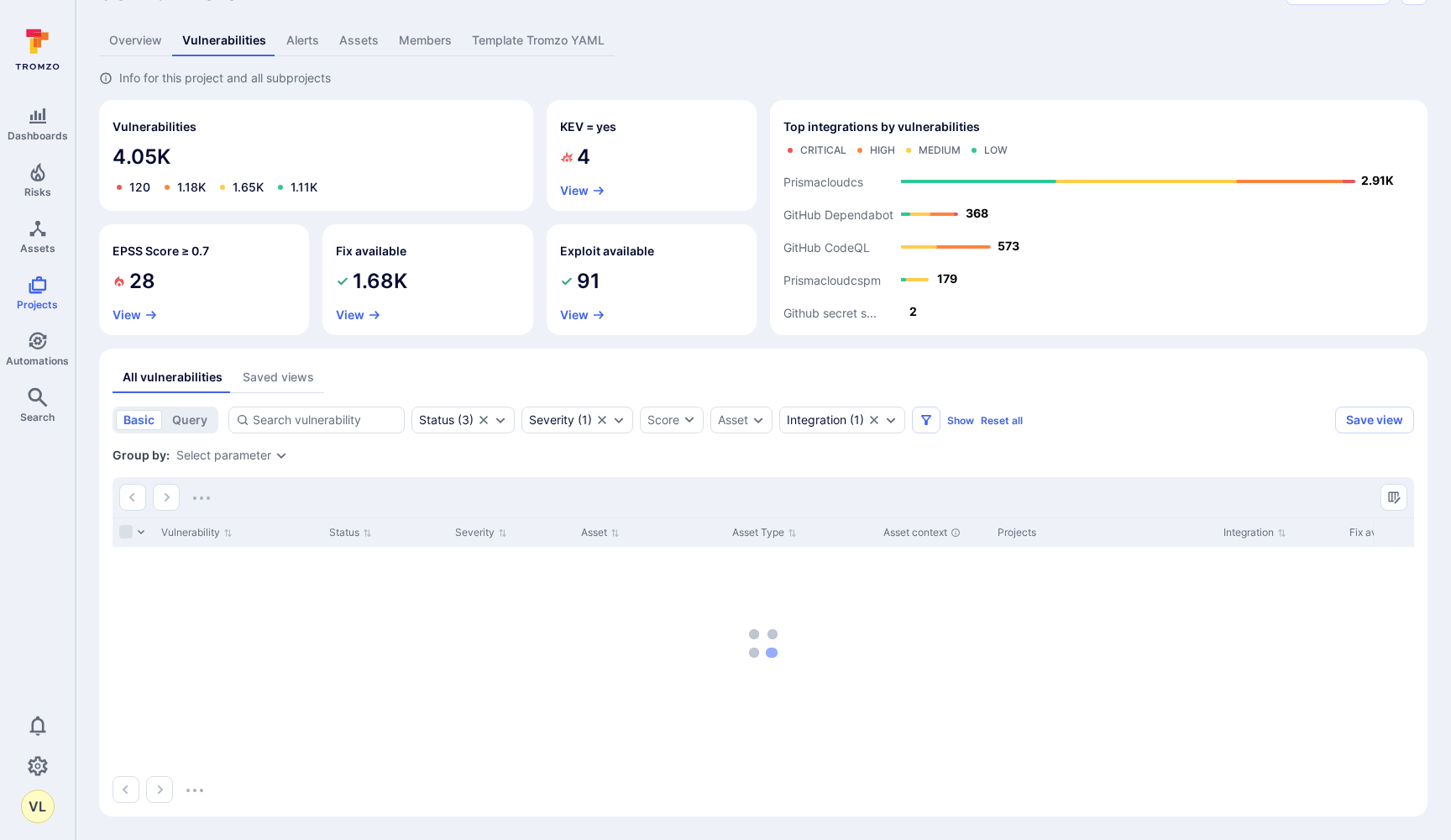
scroll to position [45, 0]
click at [1392, 419] on button "Save view" at bounding box center [1374, 420] width 79 height 27
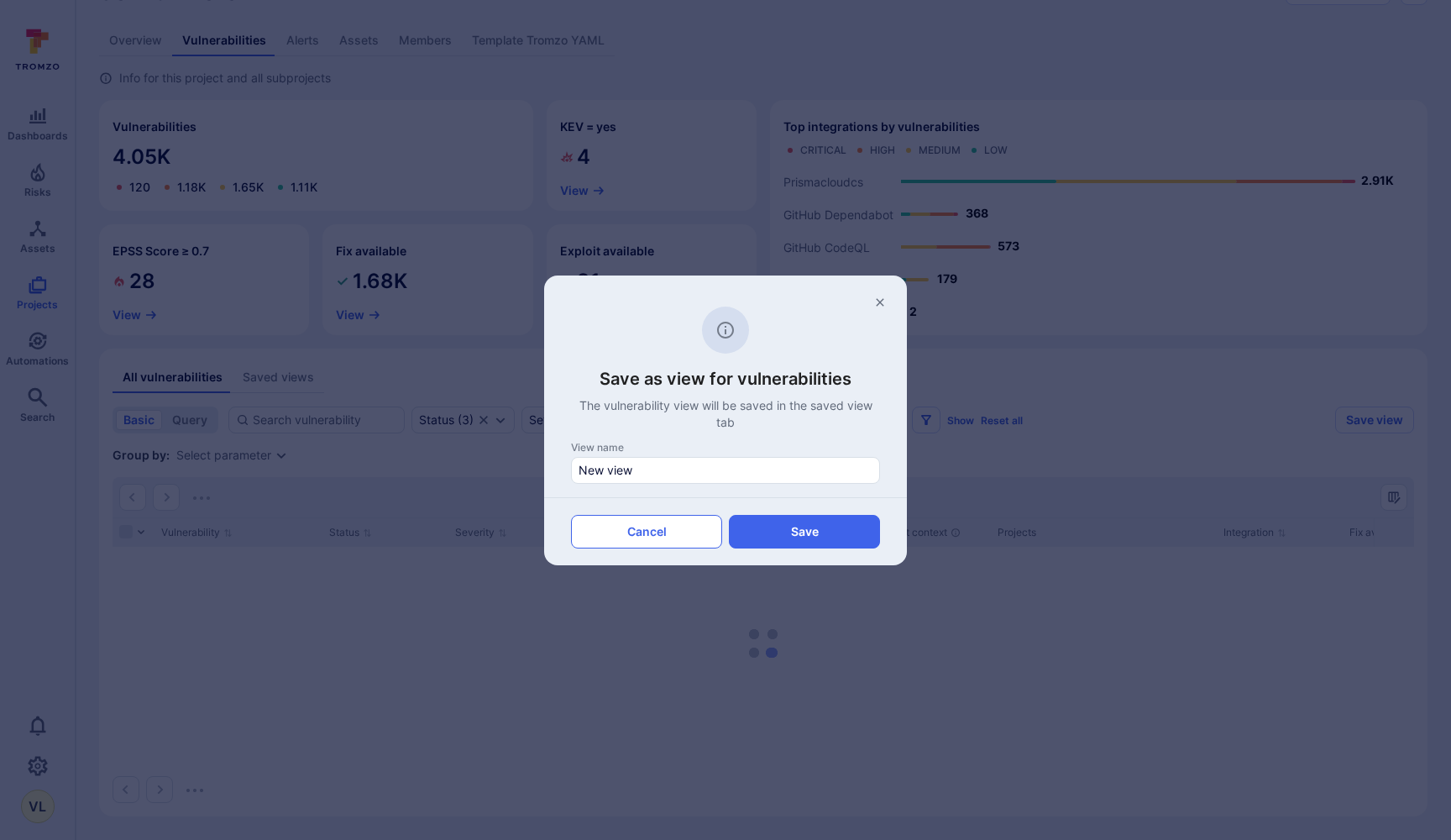
click at [662, 542] on button "Cancel" at bounding box center [647, 531] width 152 height 33
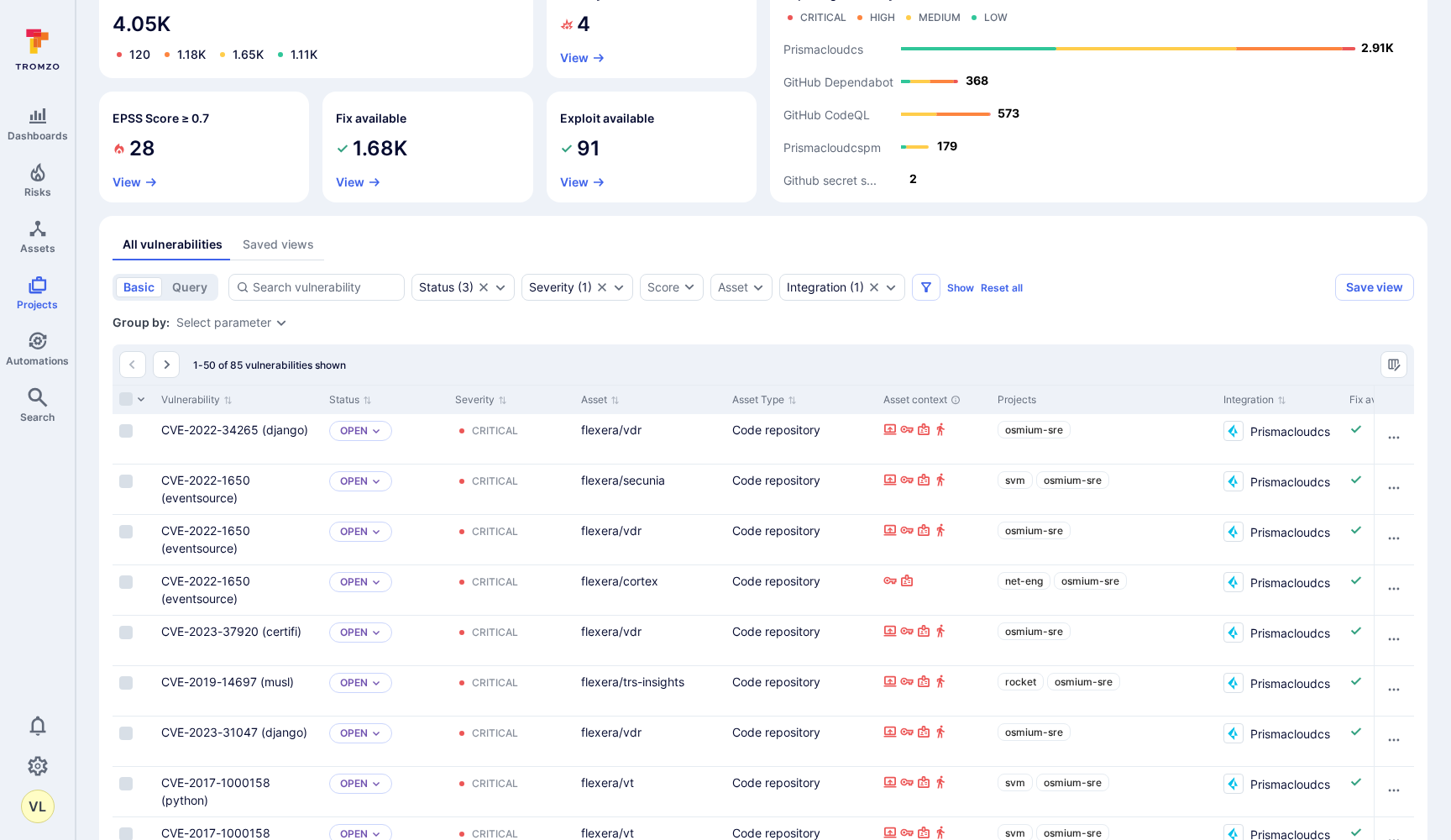
scroll to position [174, 0]
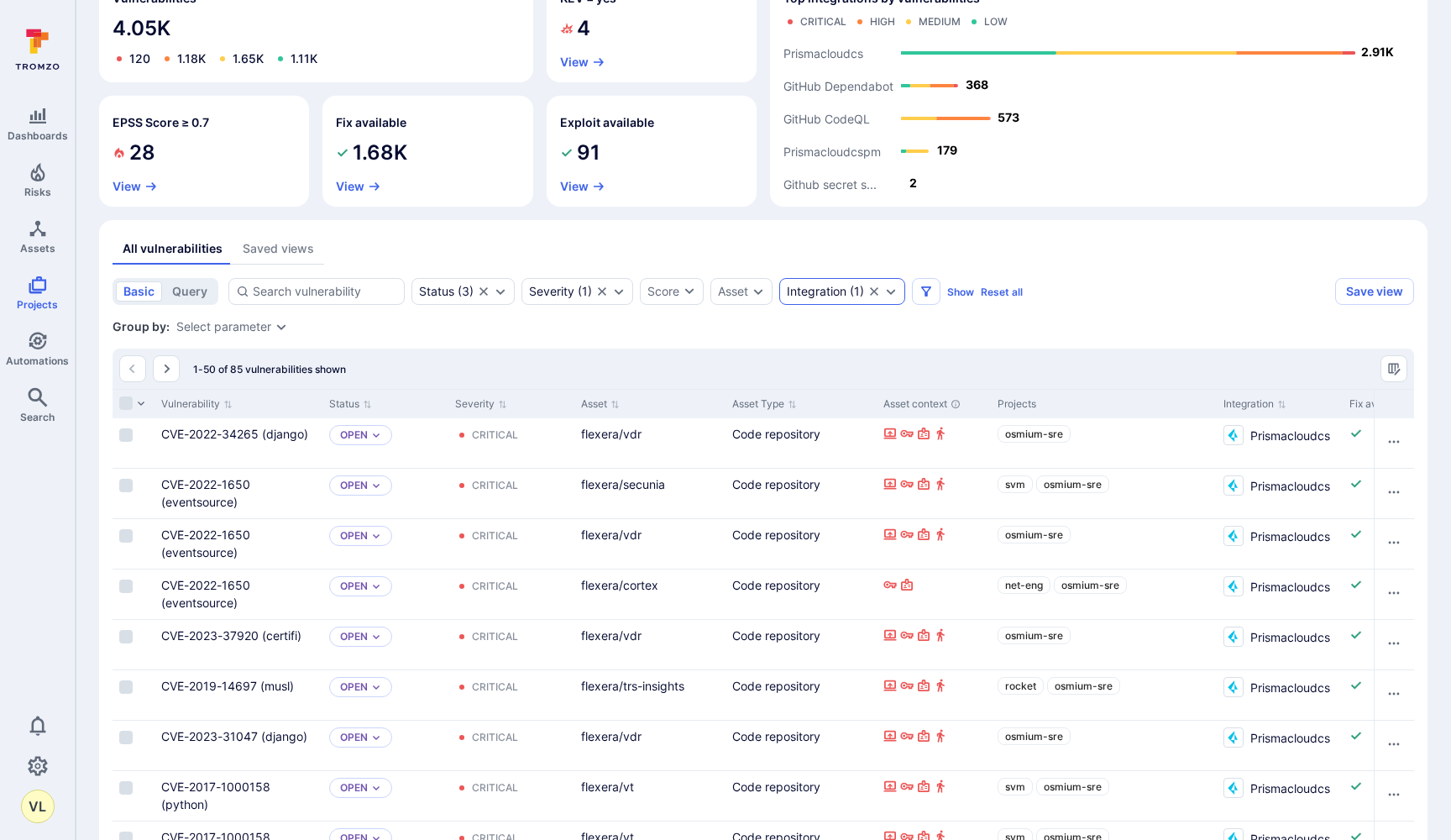
click at [853, 300] on div "Integration ( 1 )" at bounding box center [842, 292] width 126 height 27
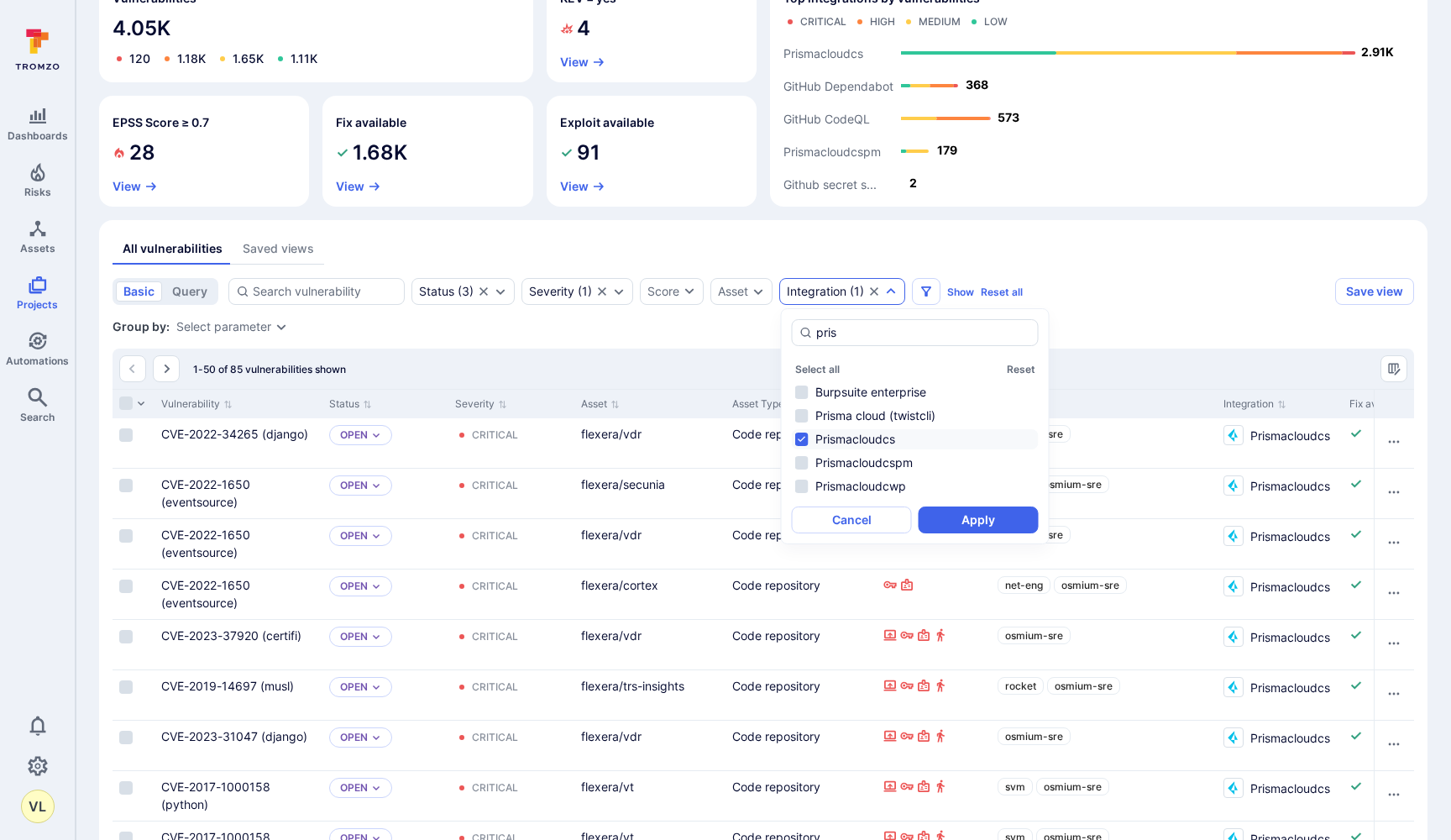
click at [797, 439] on li "Prismacloudcs" at bounding box center [915, 438] width 247 height 20
click at [866, 331] on input "pris" at bounding box center [923, 332] width 215 height 17
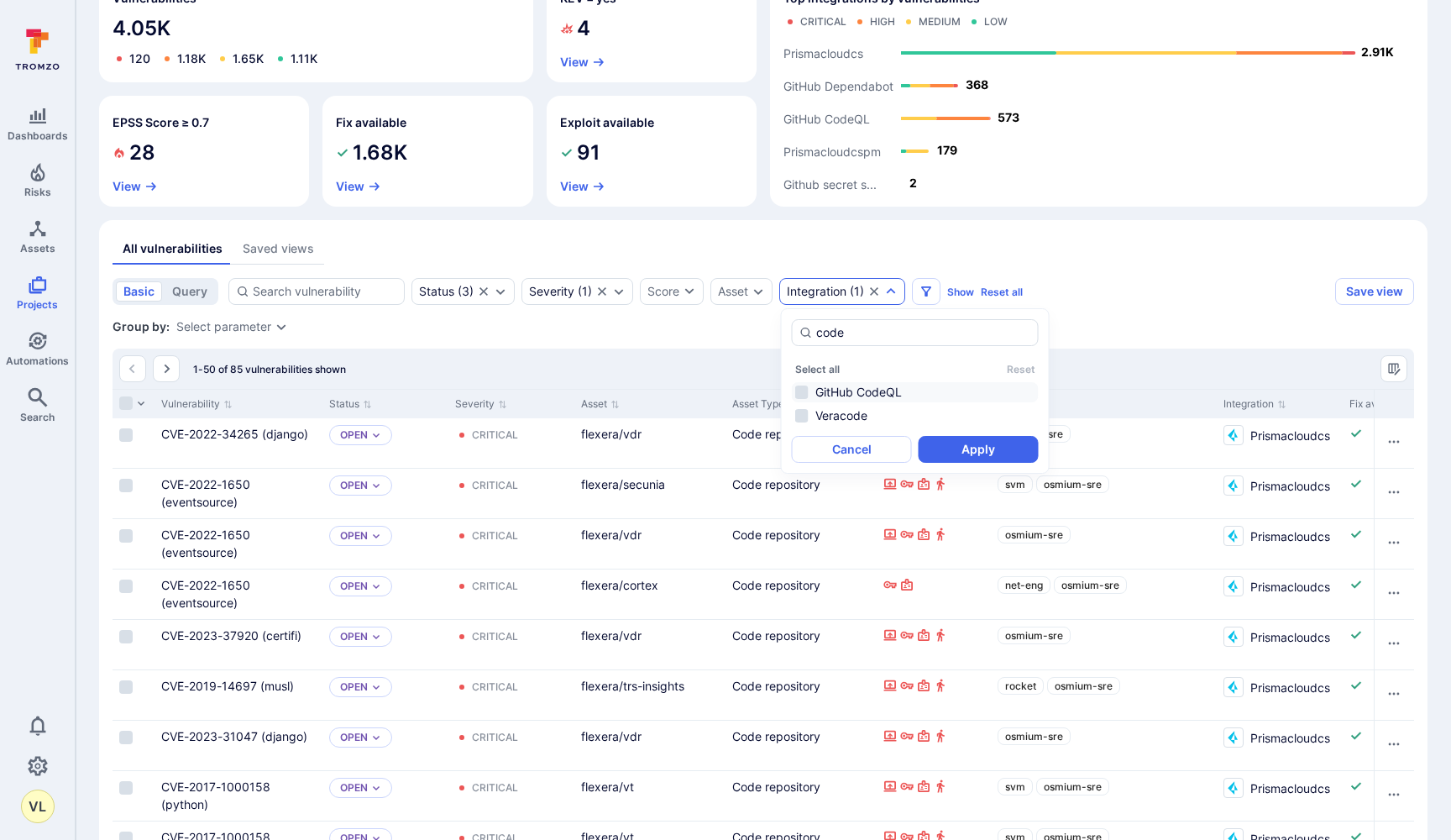
click at [794, 388] on li "GitHub CodeQL" at bounding box center [915, 391] width 247 height 20
type input "code"
click at [944, 448] on button "Apply" at bounding box center [978, 449] width 120 height 27
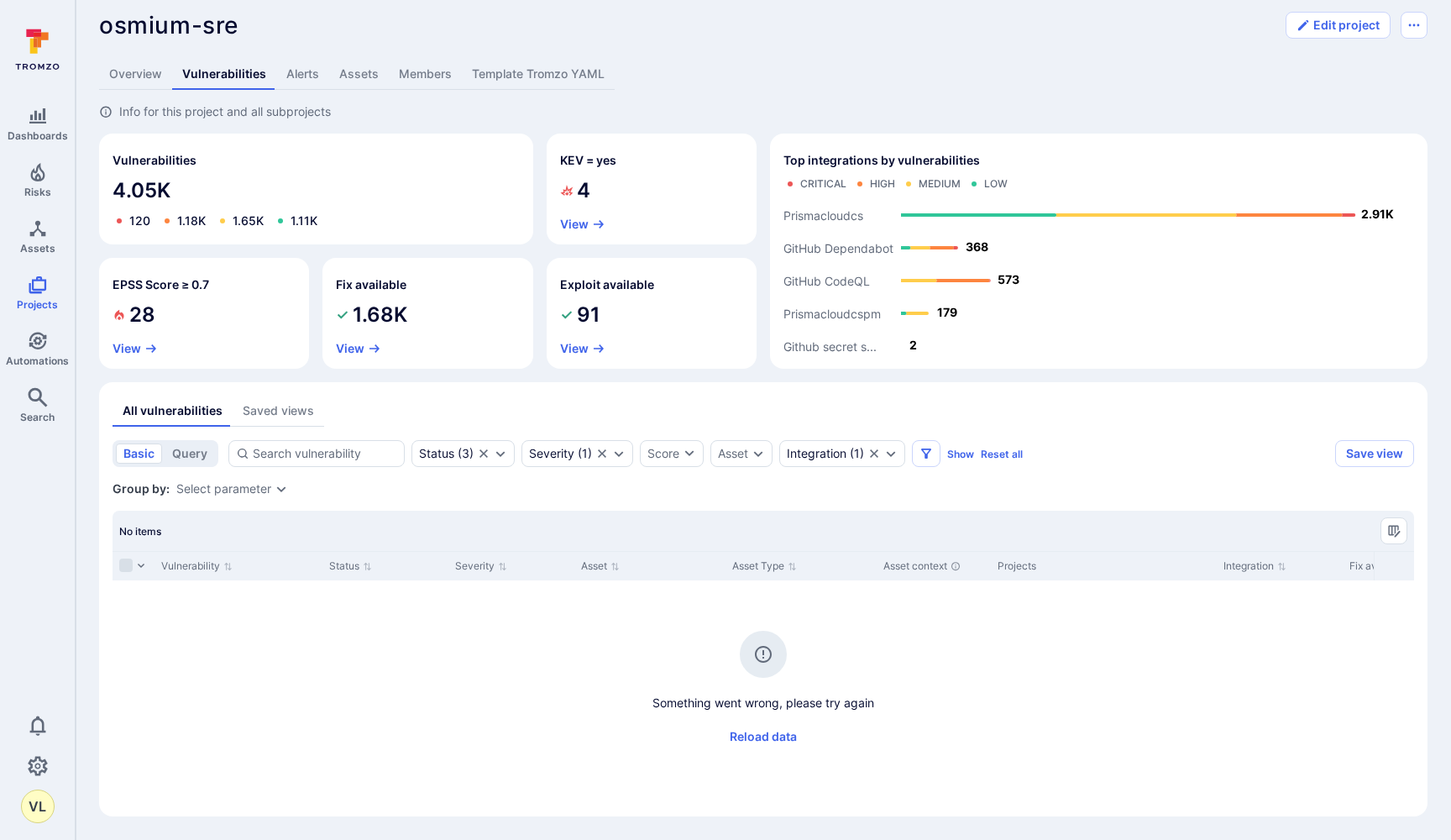
scroll to position [11, 0]
click at [873, 459] on icon "Clear selection" at bounding box center [874, 454] width 13 height 13
